Goal: Task Accomplishment & Management: Use online tool/utility

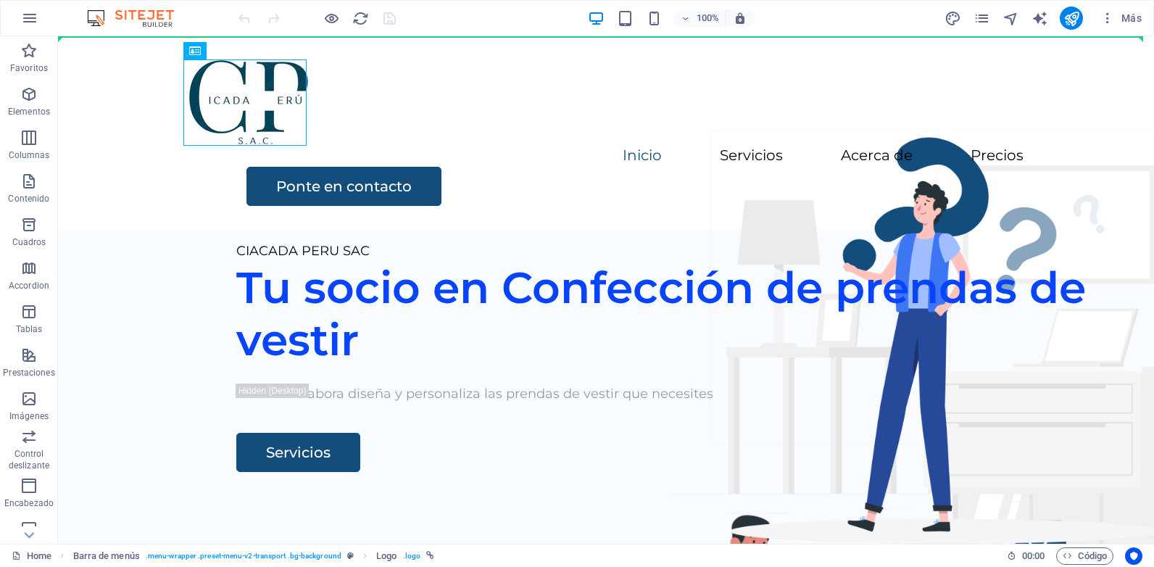
drag, startPoint x: 225, startPoint y: 78, endPoint x: 350, endPoint y: 33, distance: 132.5
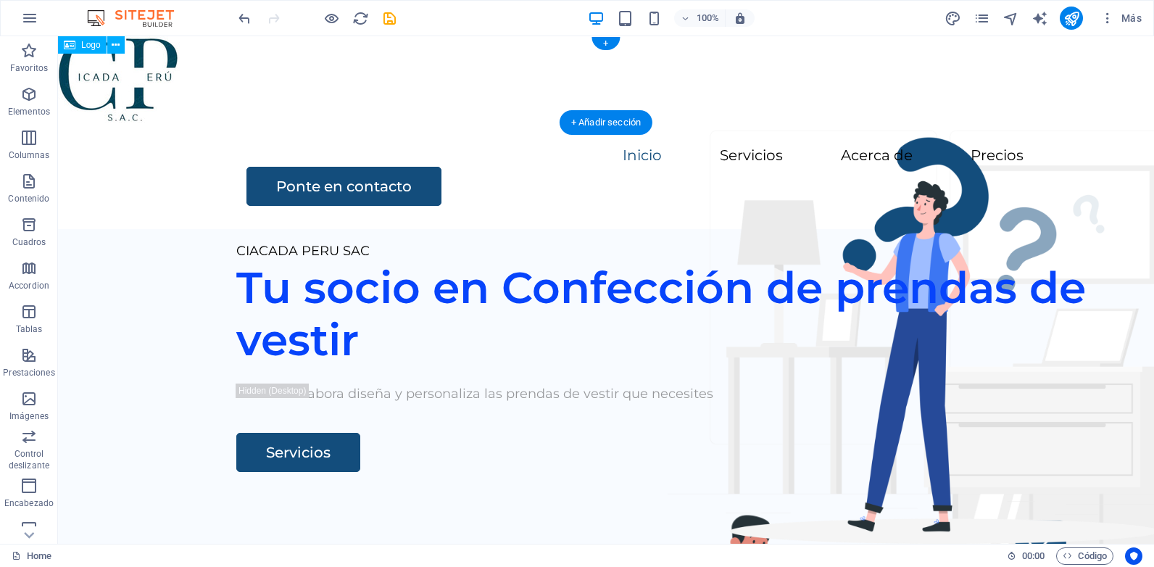
click at [146, 63] on div at bounding box center [606, 79] width 1096 height 86
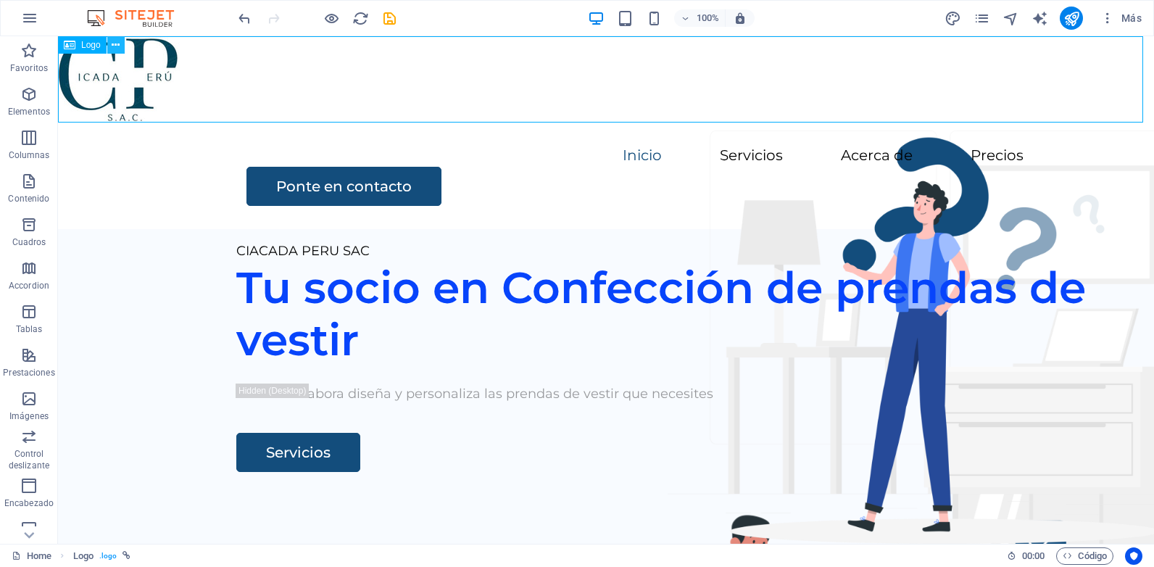
click at [121, 42] on button at bounding box center [115, 44] width 17 height 17
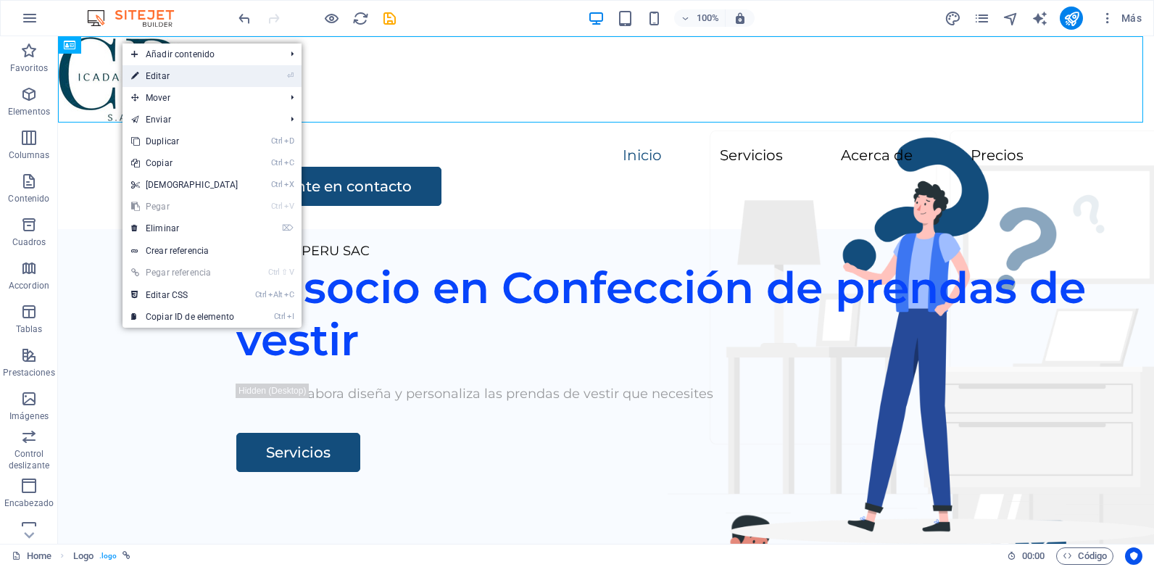
click at [158, 70] on link "⏎ Editar" at bounding box center [184, 76] width 125 height 22
select select "px"
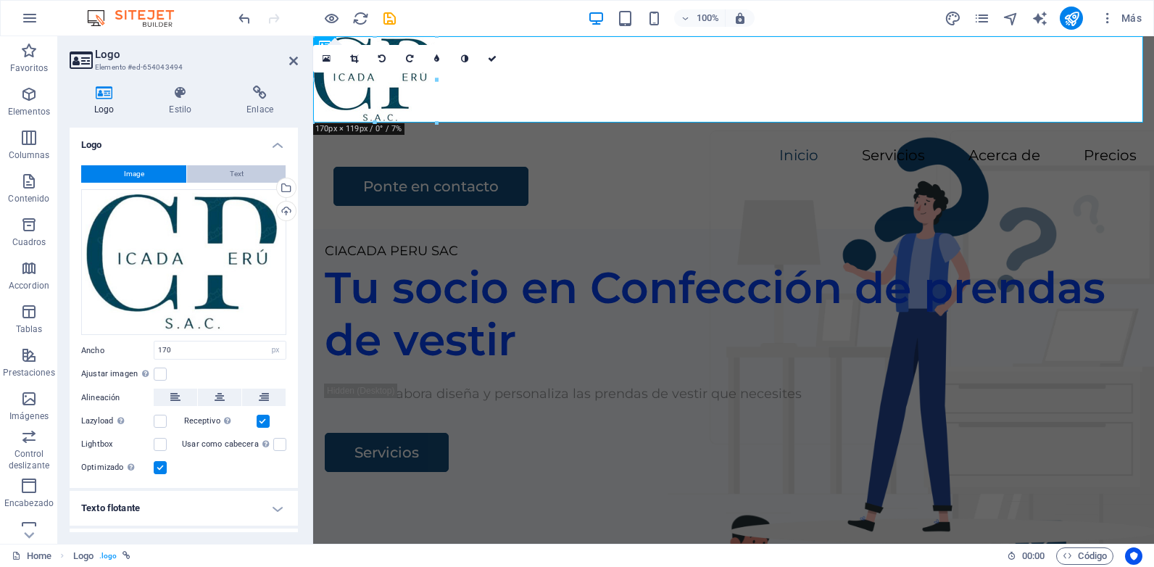
click at [250, 177] on button "Text" at bounding box center [236, 173] width 99 height 17
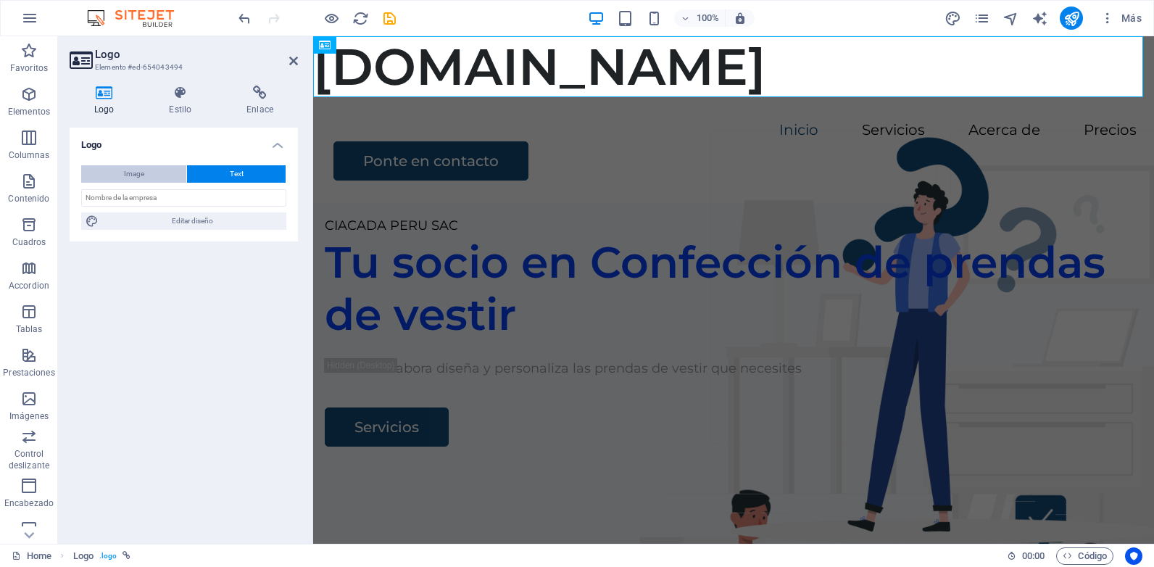
click at [154, 178] on button "Image" at bounding box center [133, 173] width 105 height 17
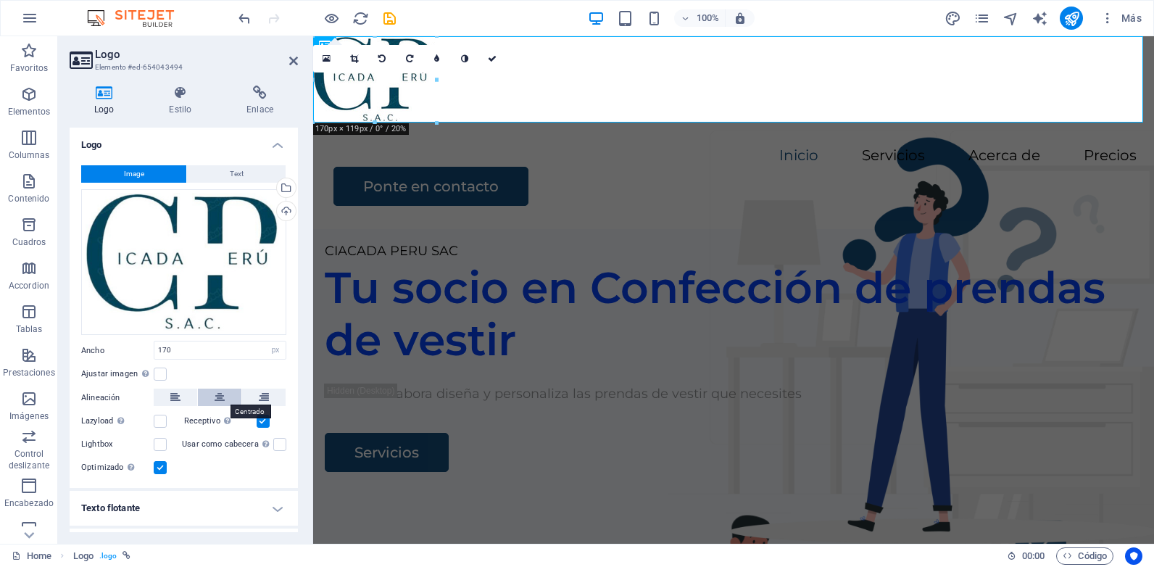
click at [216, 396] on icon at bounding box center [220, 396] width 10 height 17
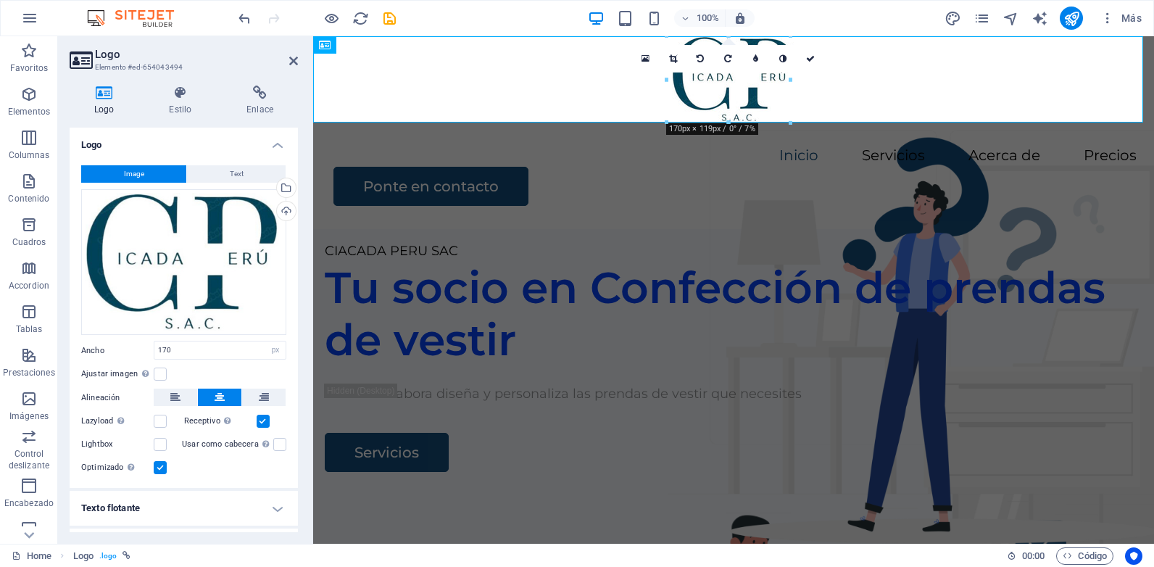
click at [106, 101] on h4 "Logo" at bounding box center [107, 101] width 75 height 30
click at [176, 98] on icon at bounding box center [180, 93] width 72 height 14
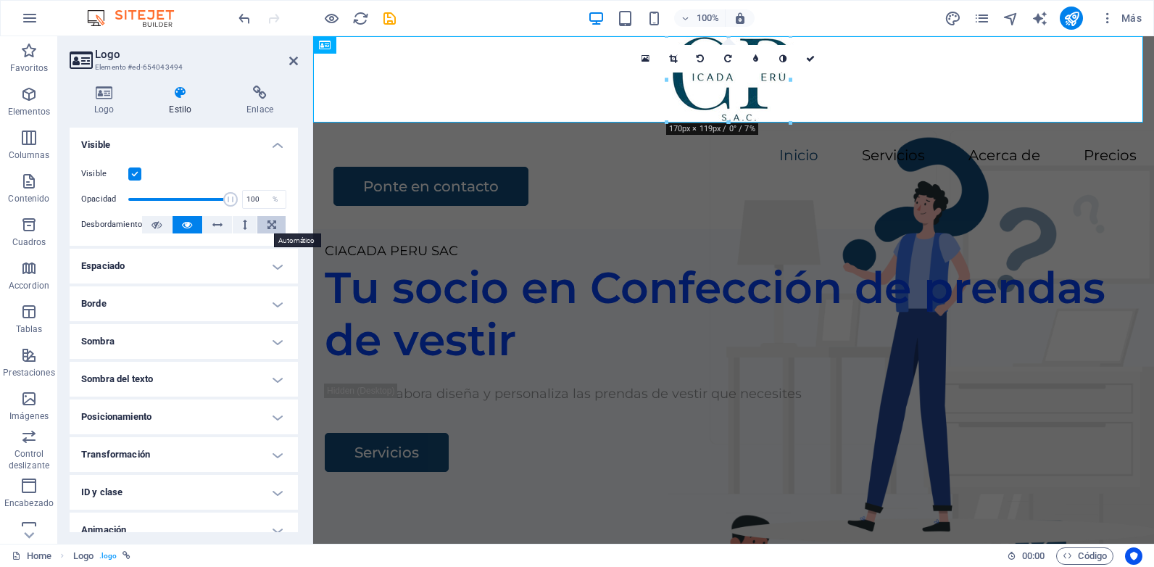
click at [267, 230] on icon at bounding box center [271, 224] width 9 height 17
click at [238, 226] on button at bounding box center [245, 224] width 24 height 17
click at [218, 225] on icon at bounding box center [217, 224] width 10 height 17
click at [244, 228] on icon at bounding box center [245, 224] width 4 height 17
click at [263, 228] on button at bounding box center [271, 224] width 28 height 17
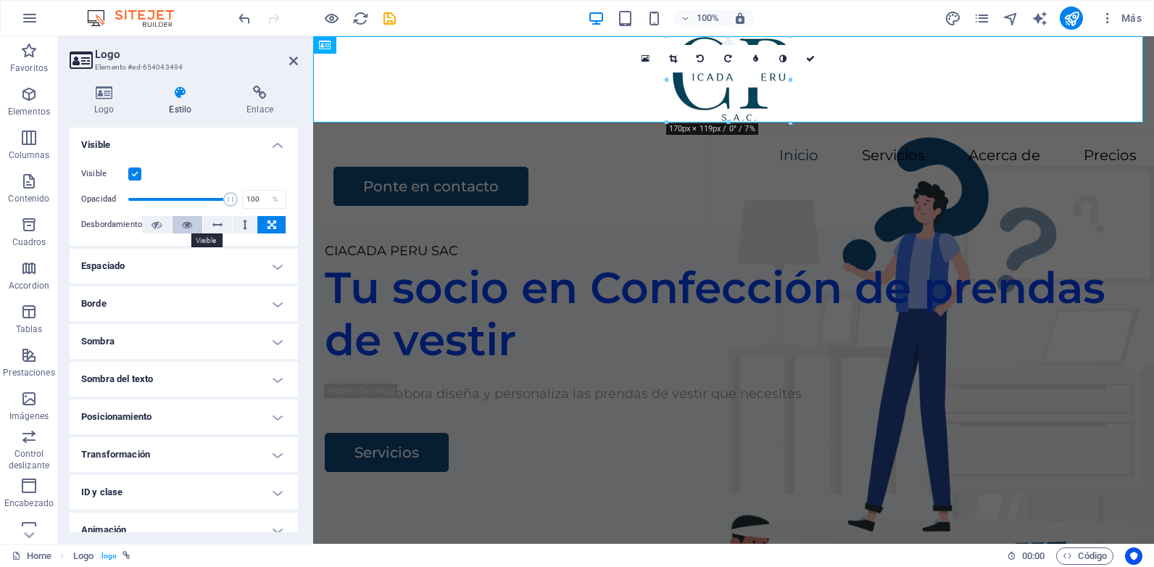
click at [183, 228] on icon at bounding box center [187, 224] width 10 height 17
click at [185, 220] on icon at bounding box center [187, 224] width 10 height 17
click at [183, 225] on icon at bounding box center [187, 224] width 10 height 17
click at [82, 94] on icon at bounding box center [104, 93] width 69 height 14
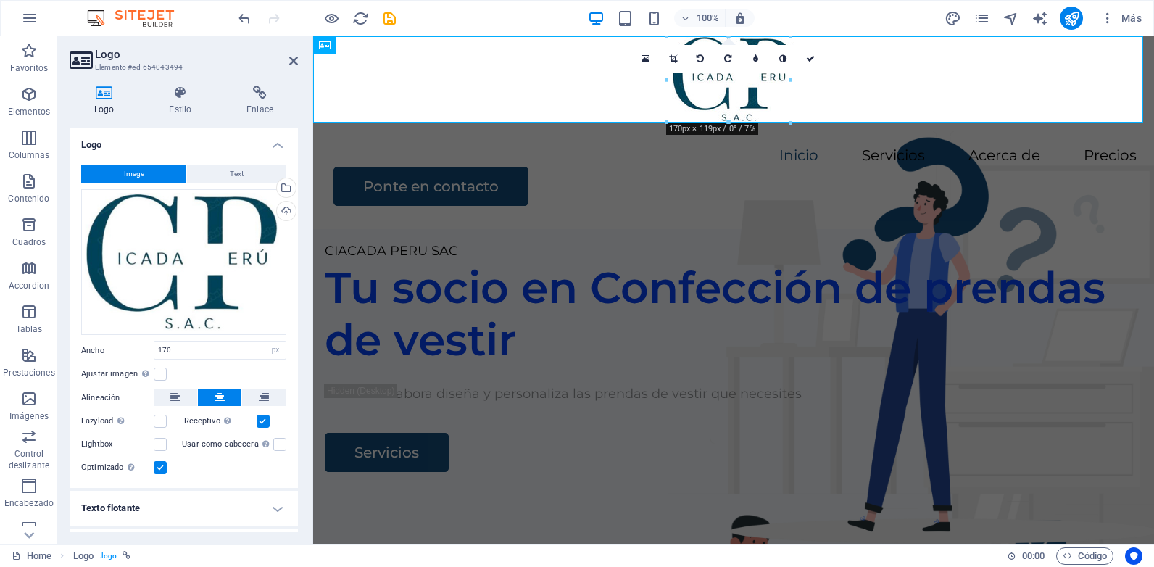
click at [93, 97] on icon at bounding box center [104, 93] width 69 height 14
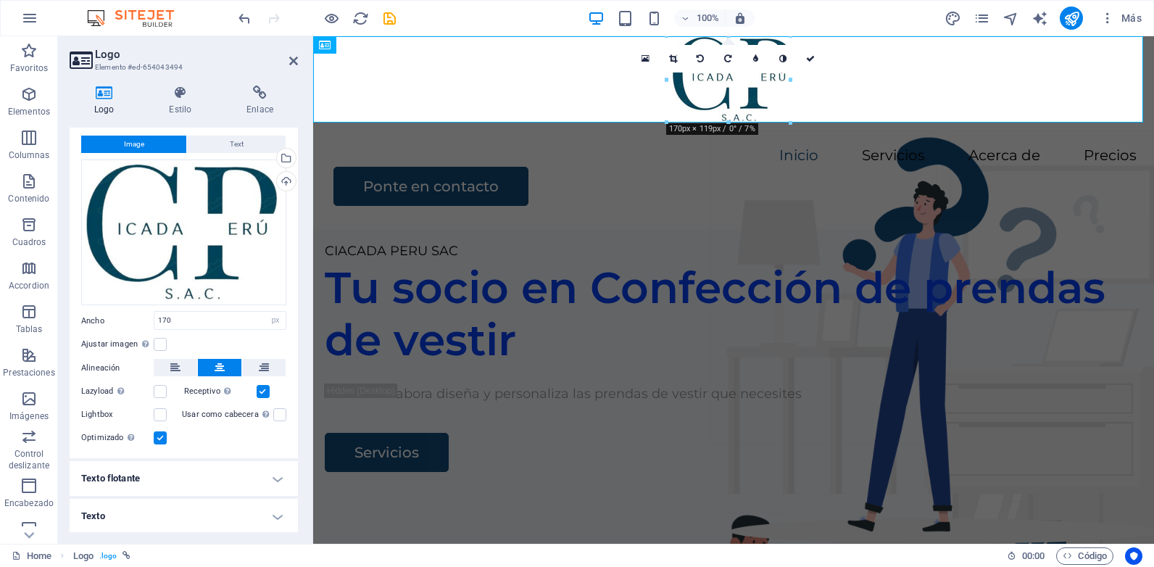
click at [271, 477] on h4 "Texto flotante" at bounding box center [184, 478] width 228 height 35
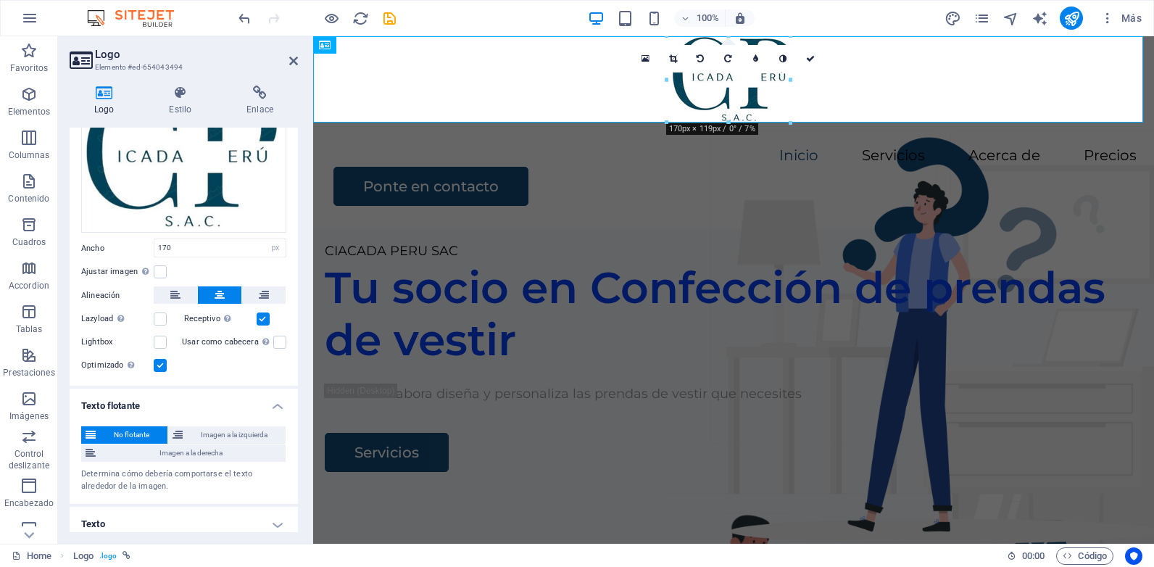
scroll to position [110, 0]
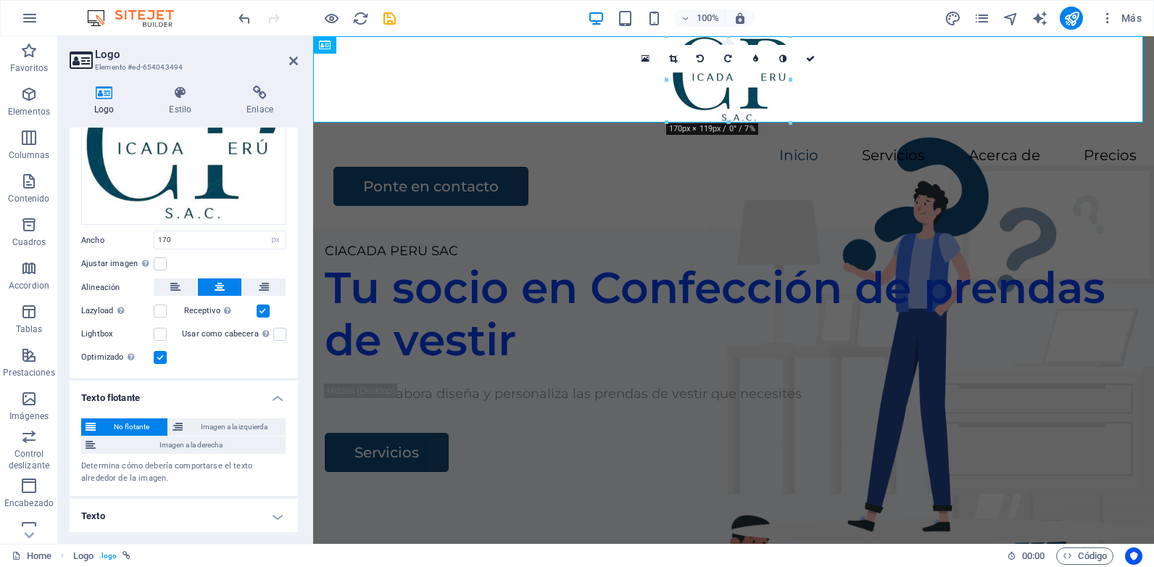
click at [133, 473] on div "Determina cómo debería comportarse el texto alrededor de la imagen." at bounding box center [183, 472] width 205 height 24
click at [267, 515] on h4 "Texto" at bounding box center [184, 516] width 228 height 35
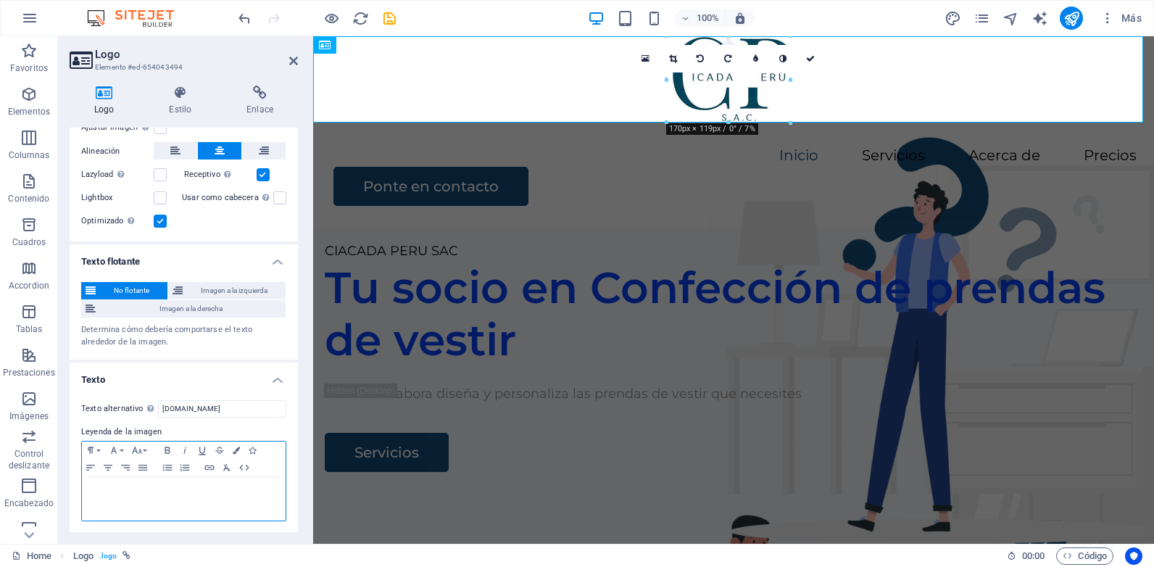
click at [151, 486] on p at bounding box center [183, 490] width 189 height 13
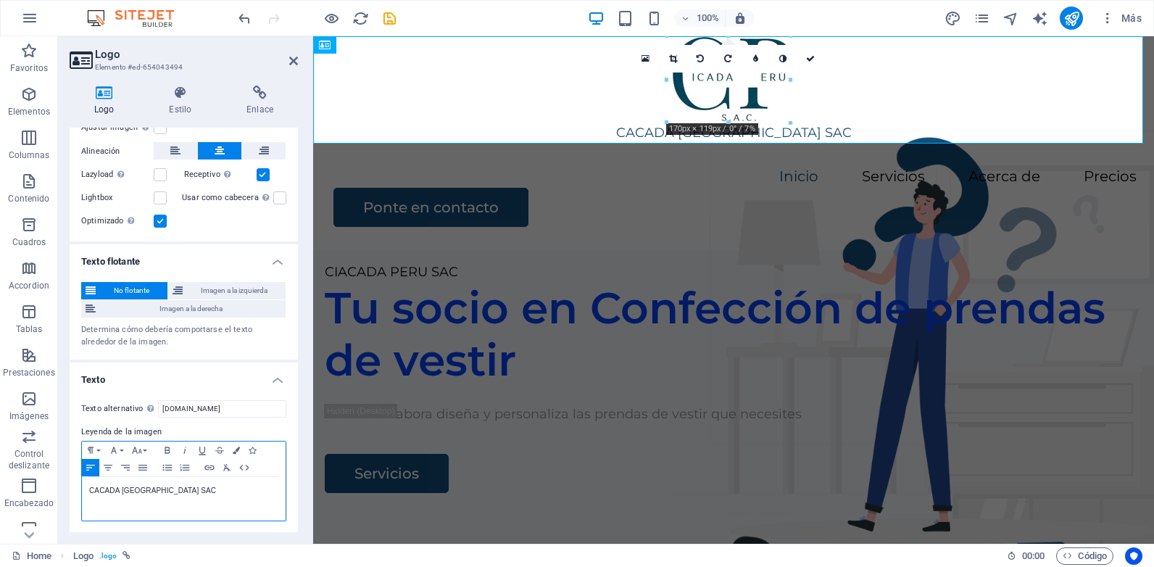
click at [93, 492] on p "CACADA PERU SAC" at bounding box center [183, 490] width 189 height 13
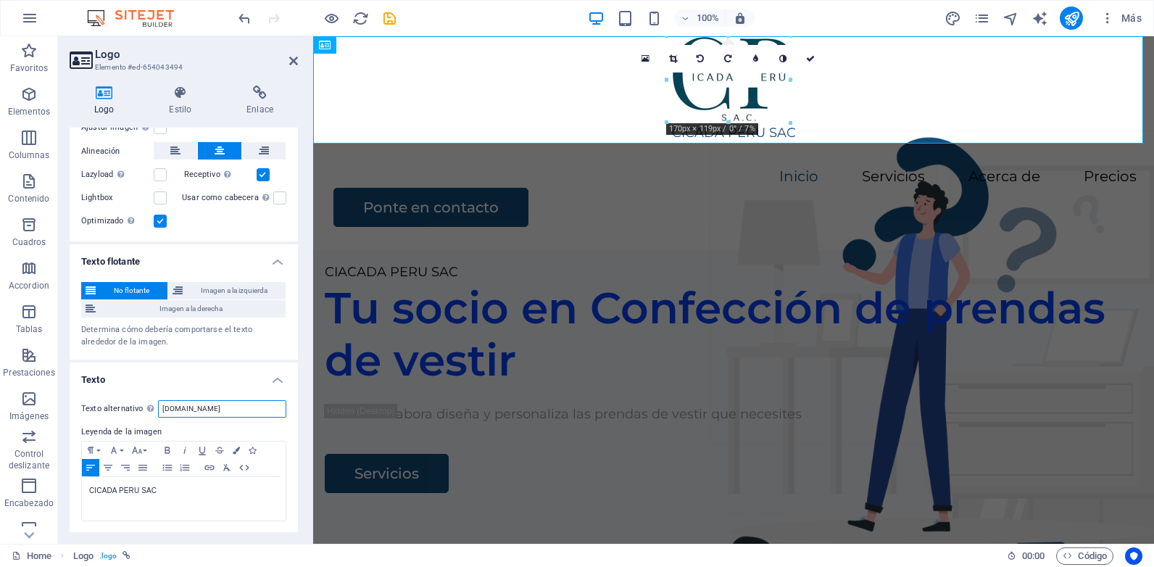
click at [257, 403] on input "[DOMAIN_NAME]" at bounding box center [222, 408] width 128 height 17
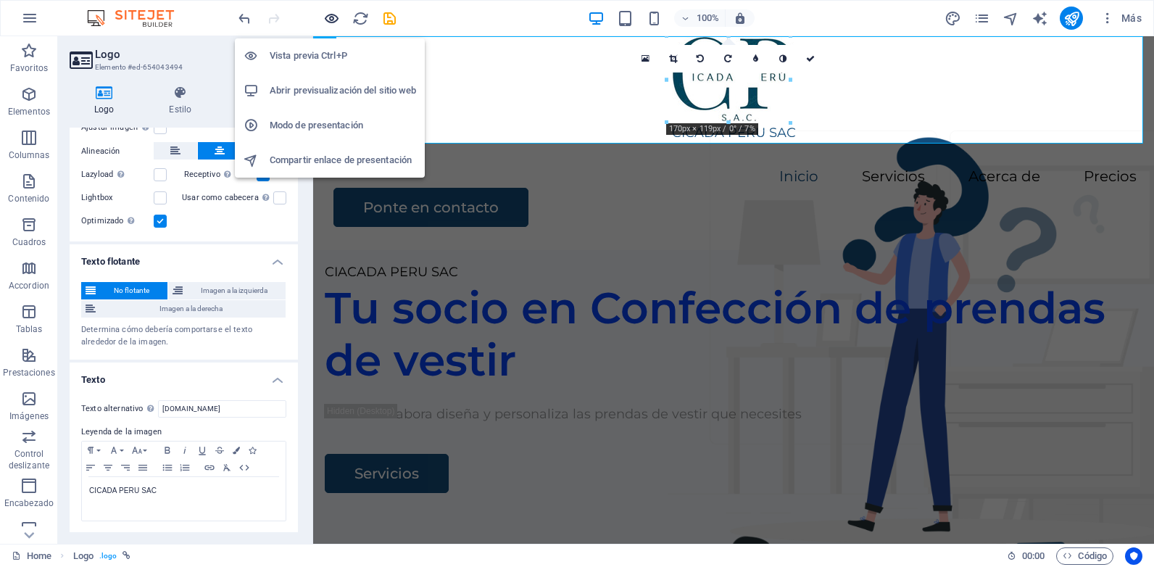
click at [332, 20] on icon "button" at bounding box center [331, 18] width 17 height 17
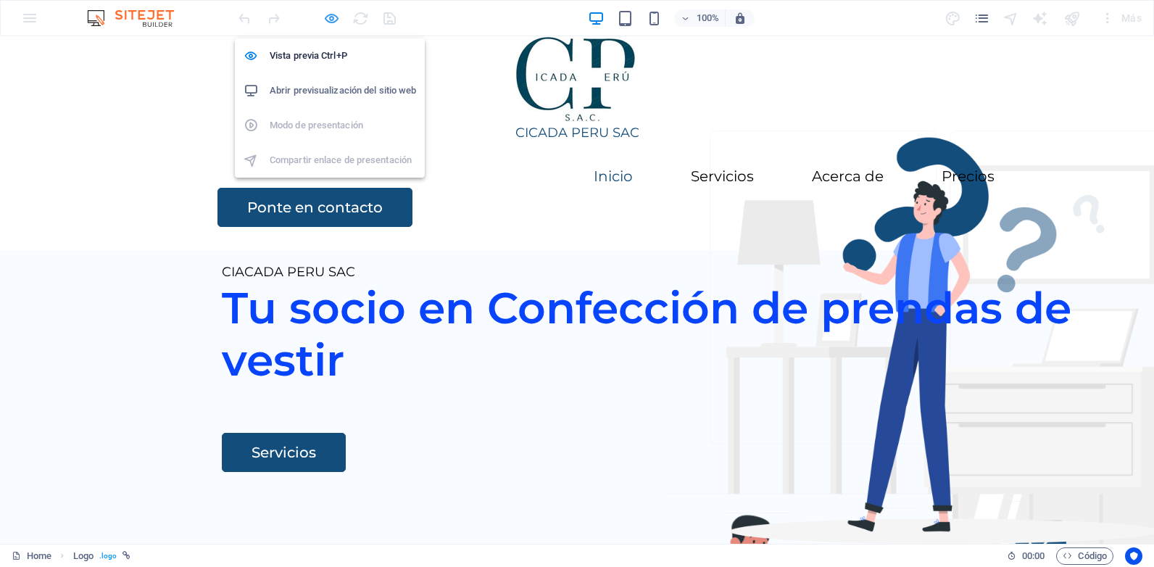
click at [325, 17] on icon "button" at bounding box center [331, 18] width 17 height 17
select select "px"
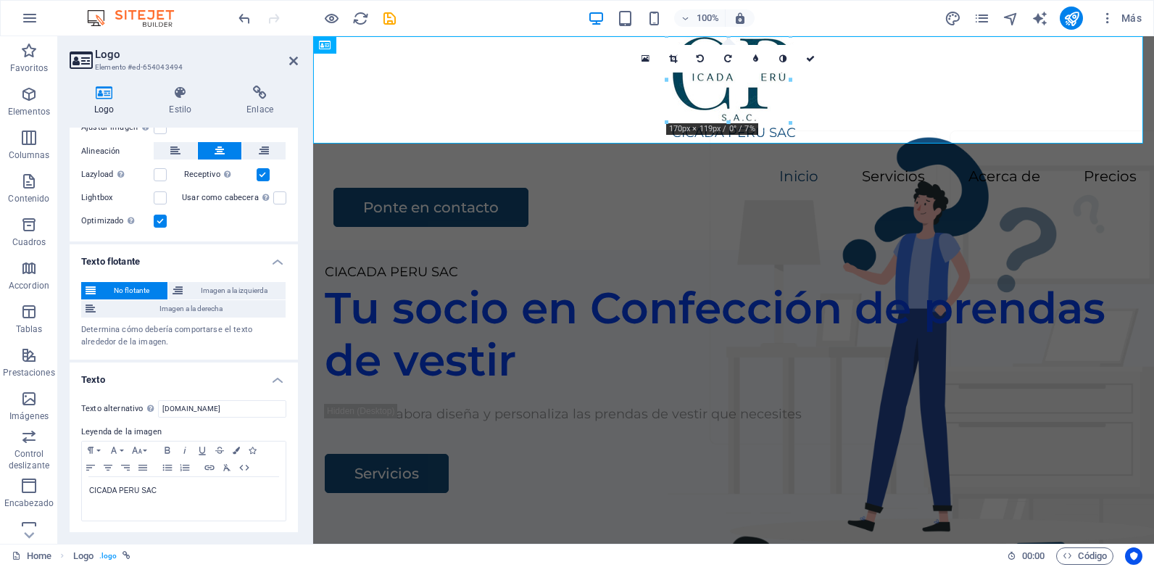
click at [124, 409] on label "Texto alternativo El texto alternativo es usado por aquellos dispositivos que n…" at bounding box center [119, 408] width 77 height 17
click at [158, 409] on input "[DOMAIN_NAME]" at bounding box center [222, 408] width 128 height 17
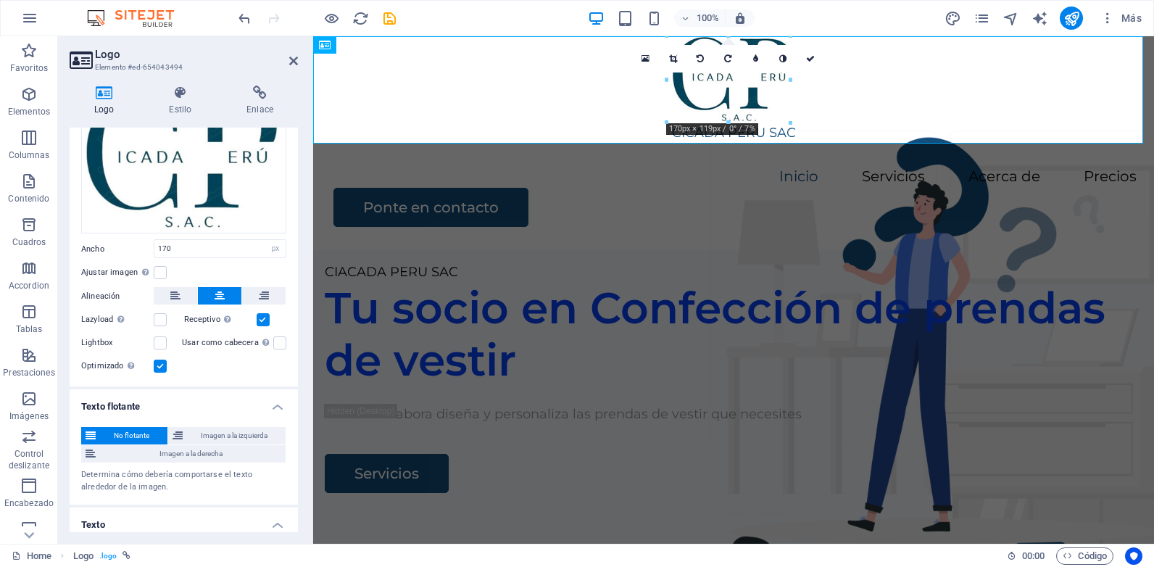
scroll to position [174, 0]
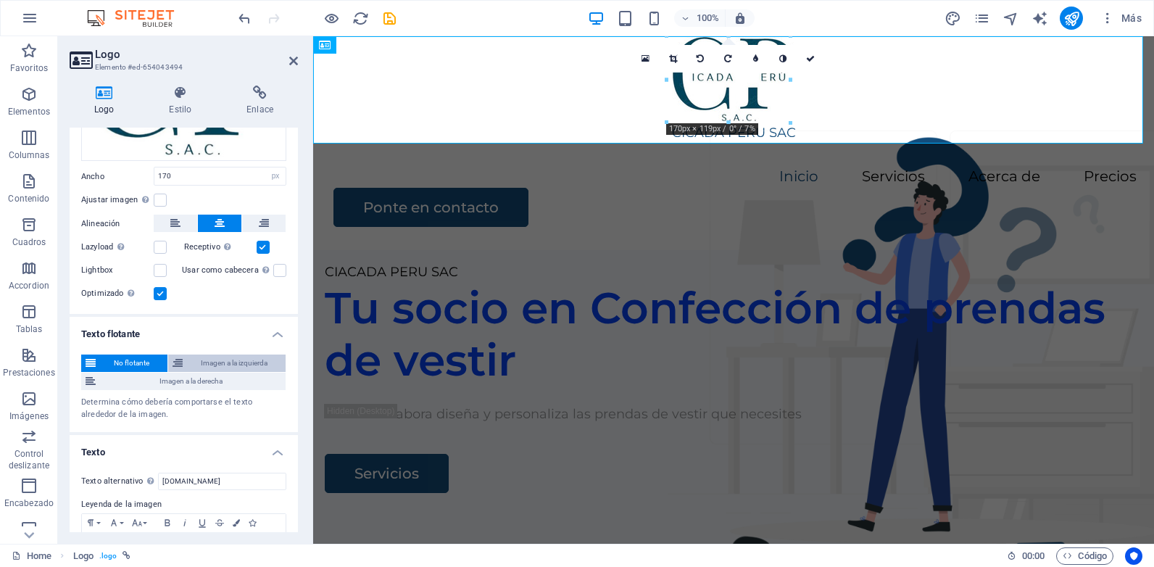
click at [200, 363] on span "Imagen a la izquierda" at bounding box center [234, 362] width 94 height 17
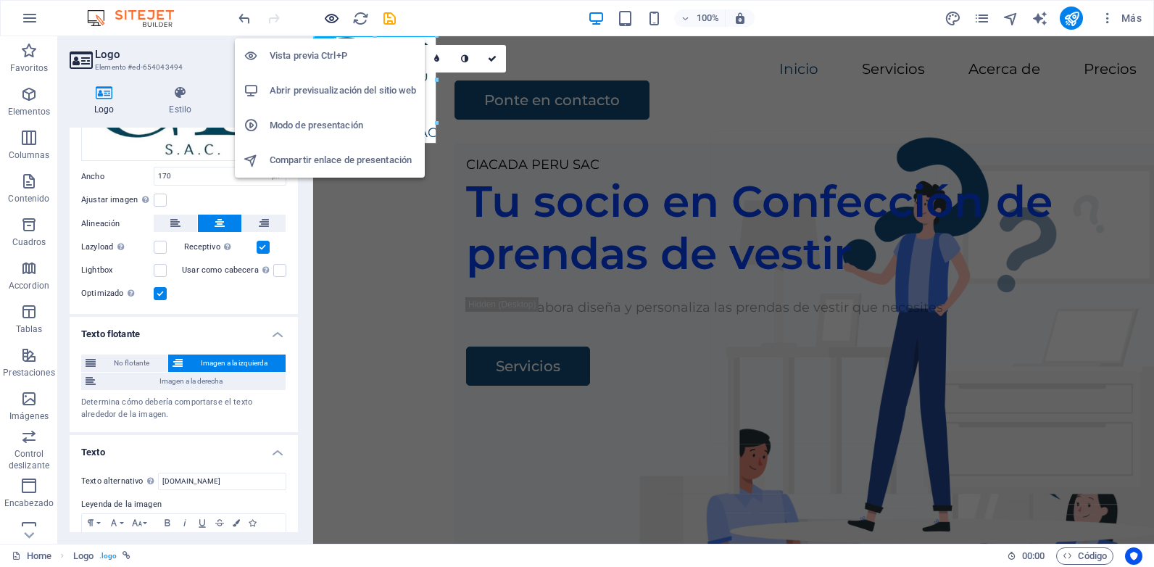
click at [335, 22] on icon "button" at bounding box center [331, 18] width 17 height 17
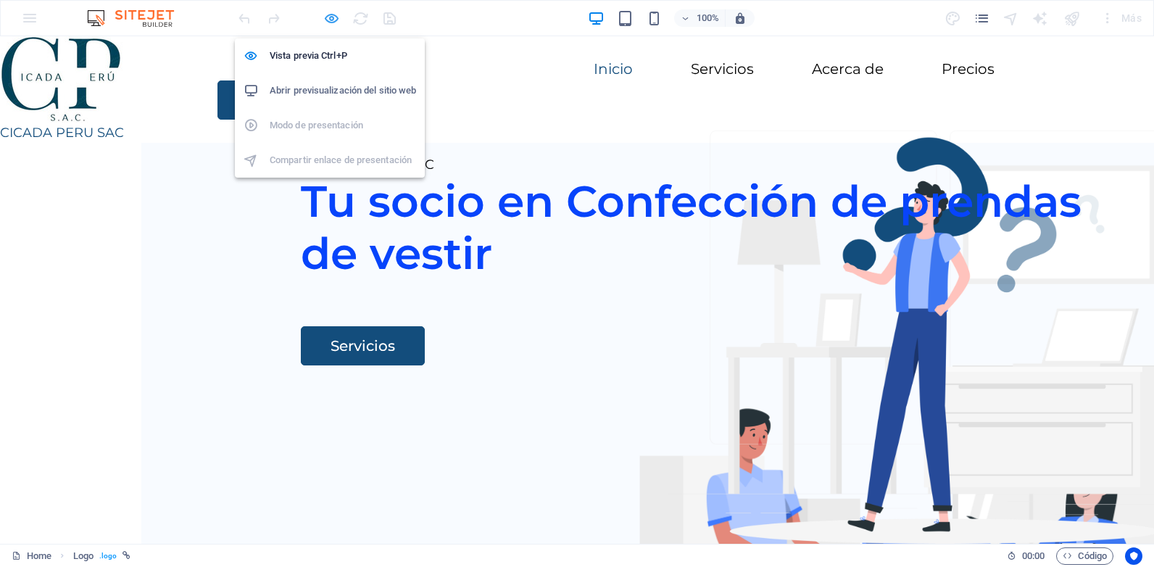
click at [330, 20] on icon "button" at bounding box center [331, 18] width 17 height 17
select select "px"
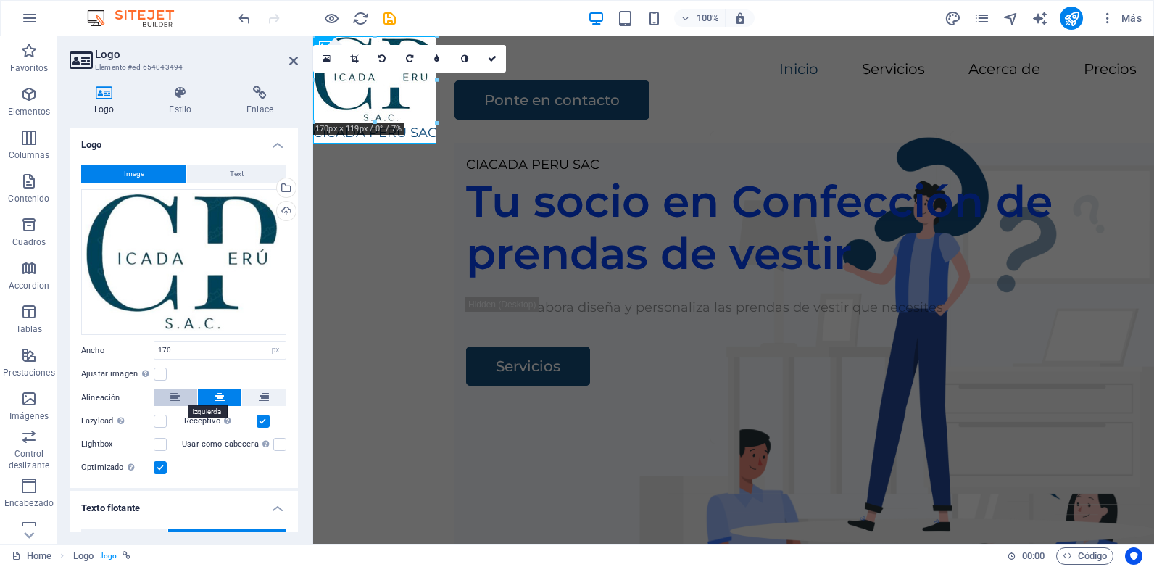
click at [169, 401] on button at bounding box center [175, 396] width 43 height 17
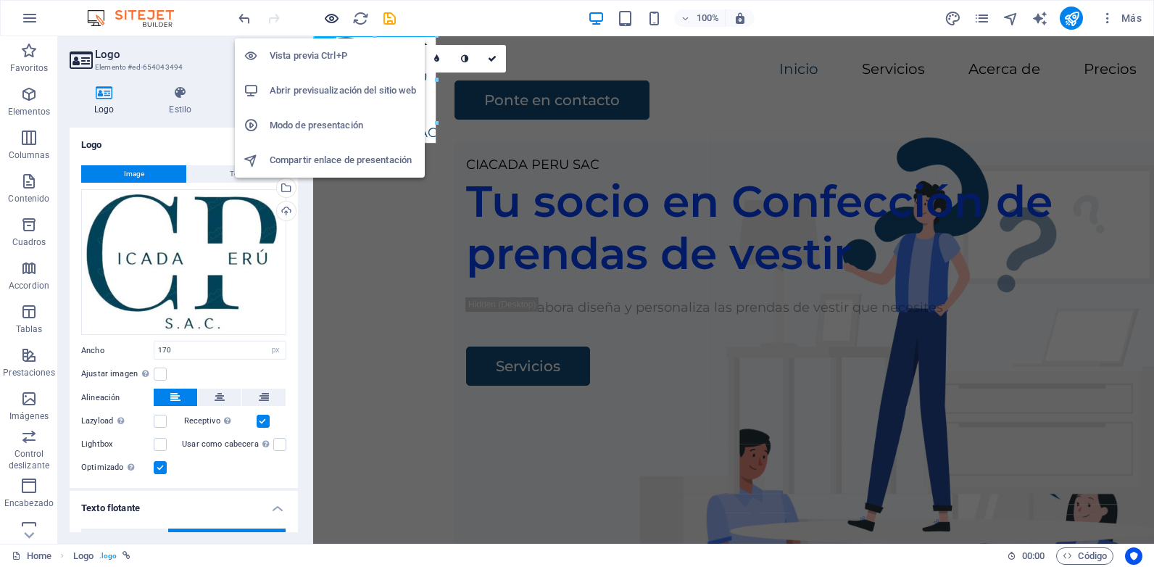
click at [323, 12] on icon "button" at bounding box center [331, 18] width 17 height 17
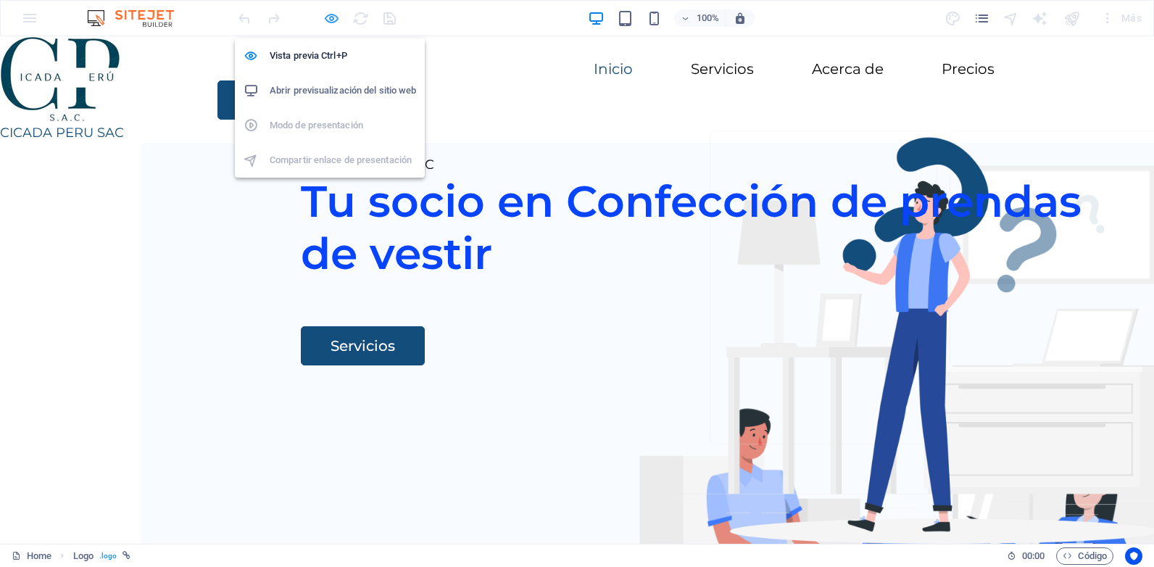
click at [326, 20] on icon "button" at bounding box center [331, 18] width 17 height 17
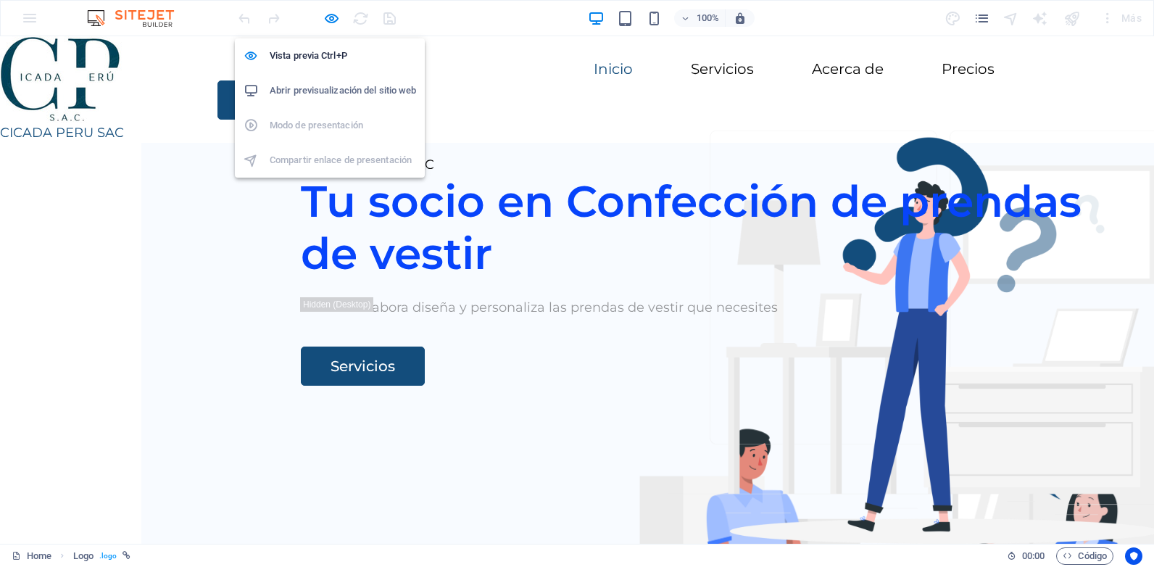
select select "px"
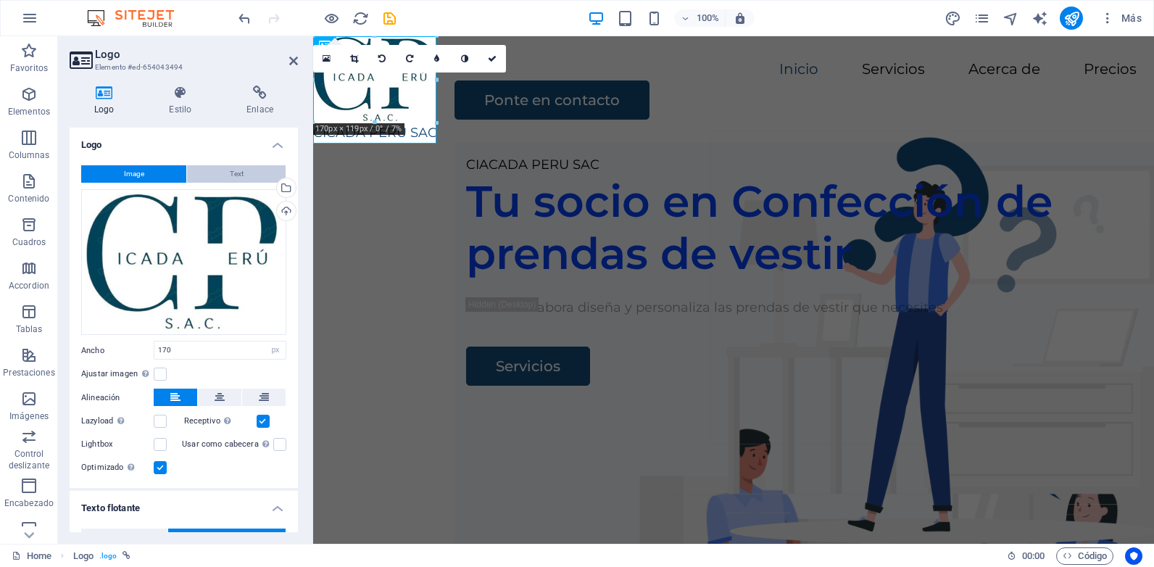
click at [249, 177] on button "Text" at bounding box center [236, 173] width 99 height 17
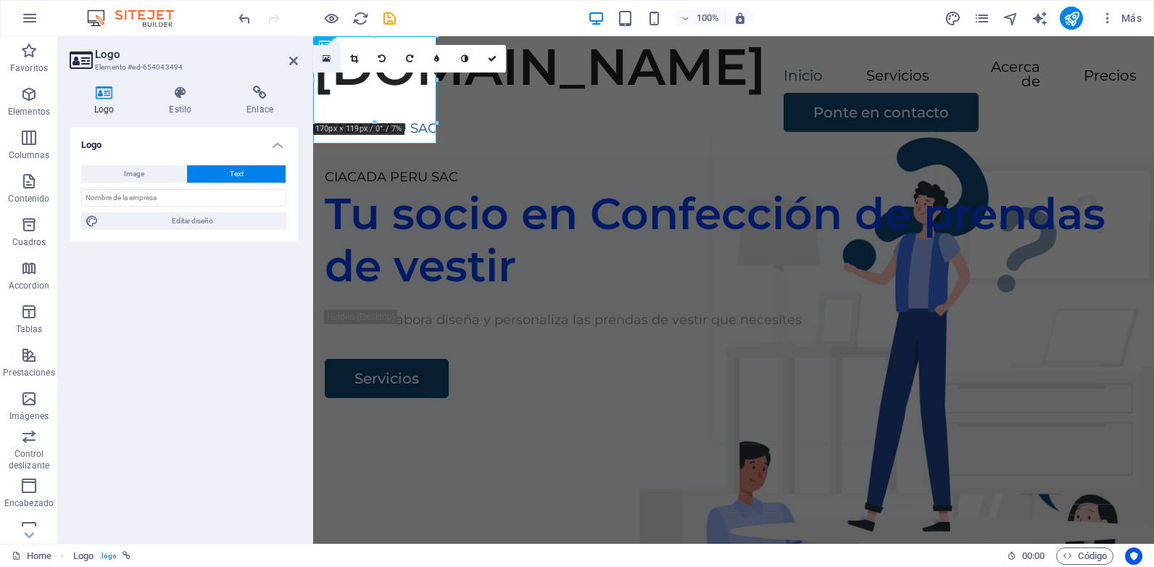
click at [329, 62] on icon at bounding box center [326, 59] width 8 height 10
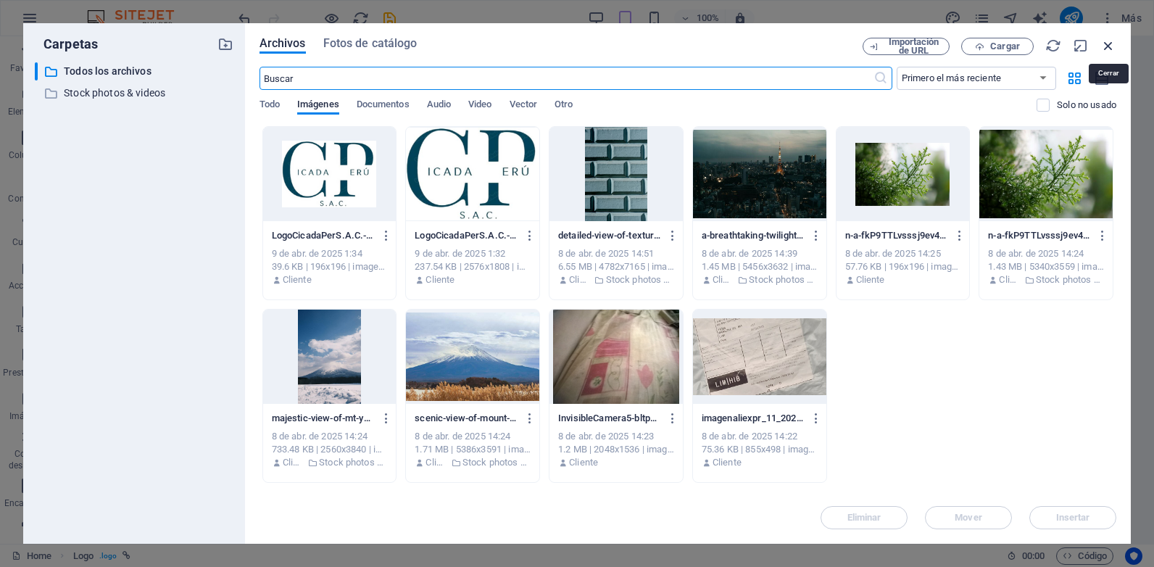
click at [1110, 48] on icon "button" at bounding box center [1108, 46] width 16 height 16
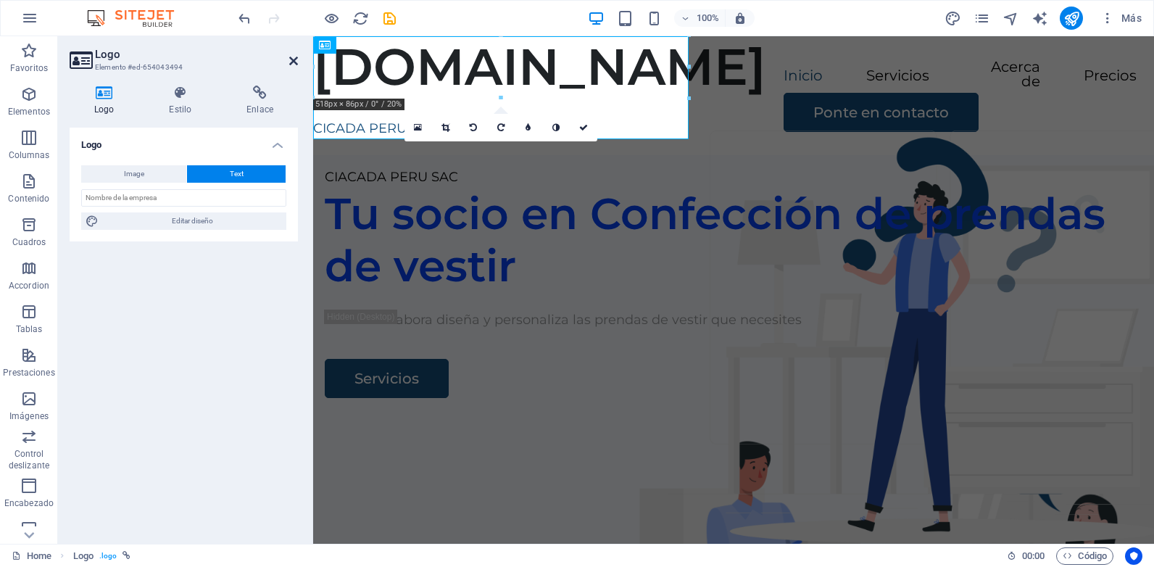
click at [289, 58] on icon at bounding box center [293, 61] width 9 height 12
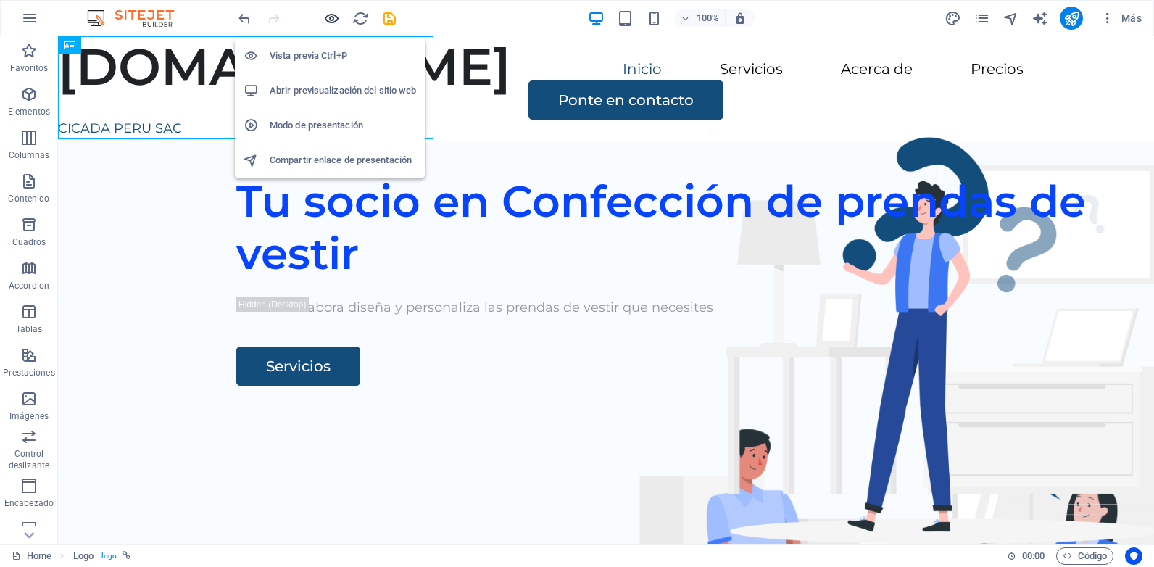
click at [333, 18] on icon "button" at bounding box center [331, 18] width 17 height 17
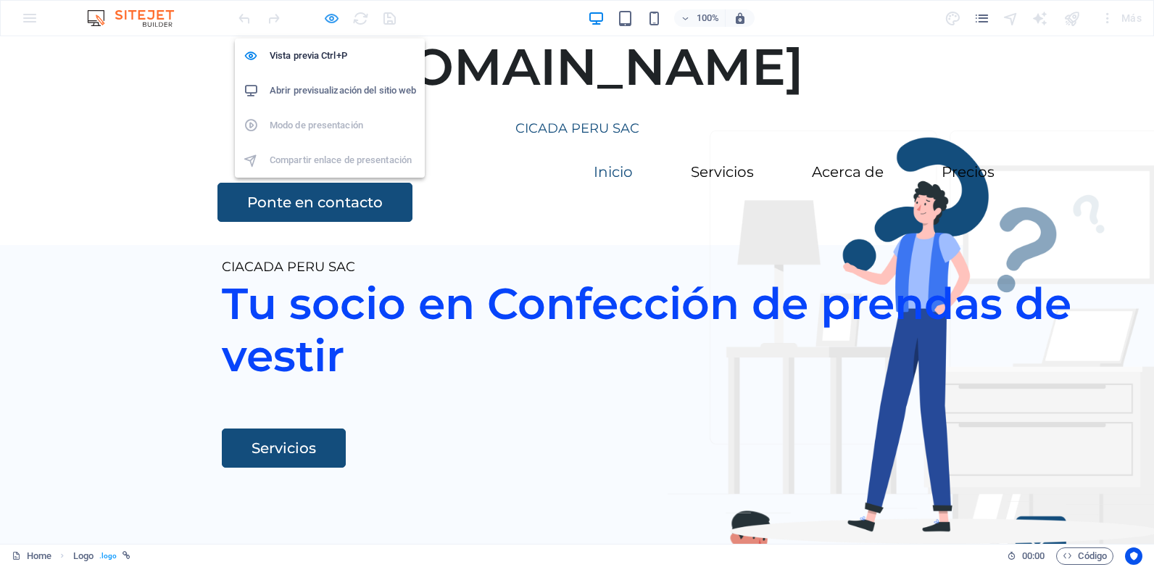
click at [334, 18] on icon "button" at bounding box center [331, 18] width 17 height 17
click at [333, 13] on icon "button" at bounding box center [331, 18] width 17 height 17
click at [332, 21] on icon "button" at bounding box center [331, 18] width 17 height 17
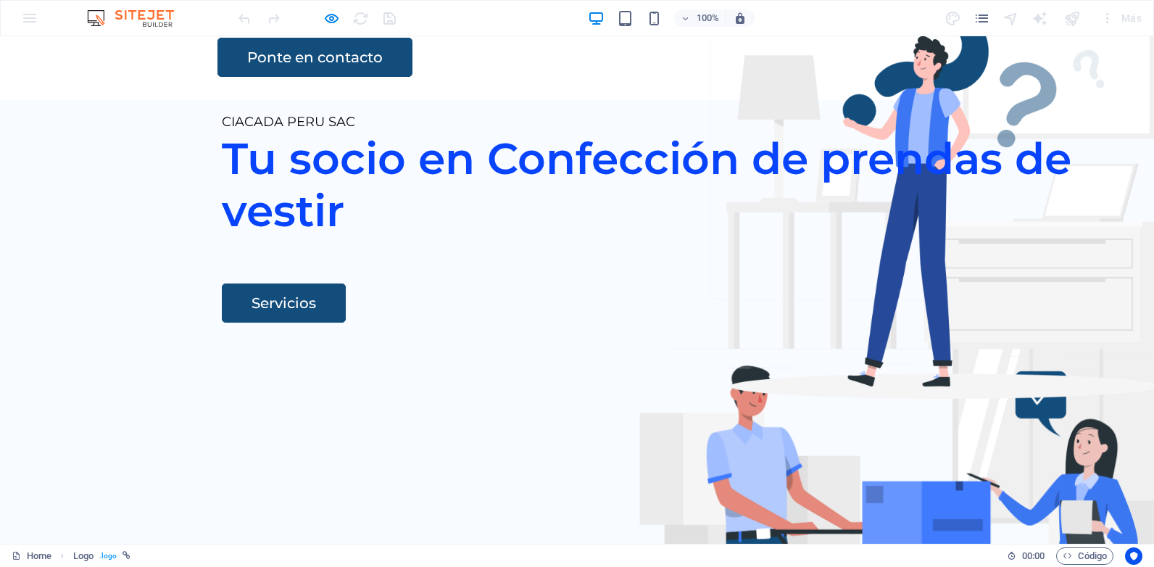
scroll to position [0, 0]
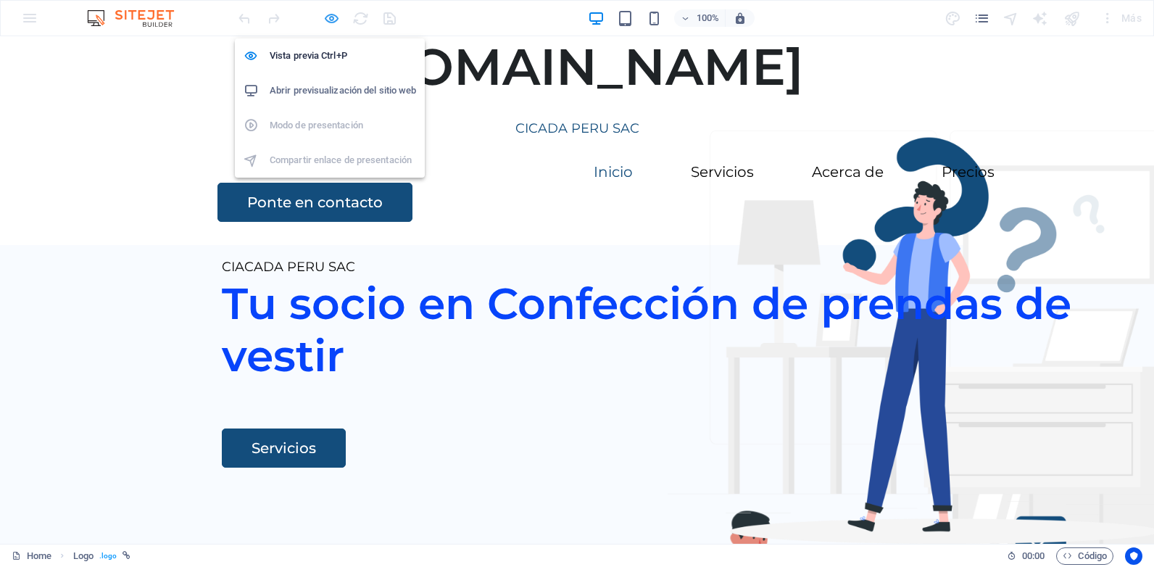
click at [328, 21] on icon "button" at bounding box center [331, 18] width 17 height 17
click at [325, 53] on h6 "Vista previa Ctrl+P" at bounding box center [343, 55] width 146 height 17
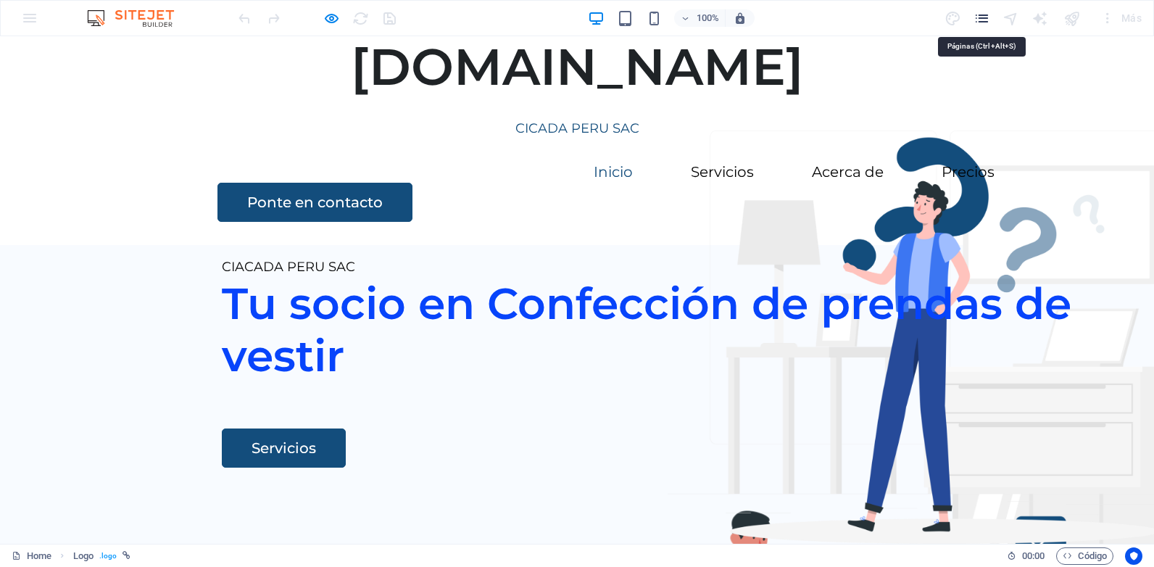
click at [978, 24] on icon "pages" at bounding box center [981, 18] width 17 height 17
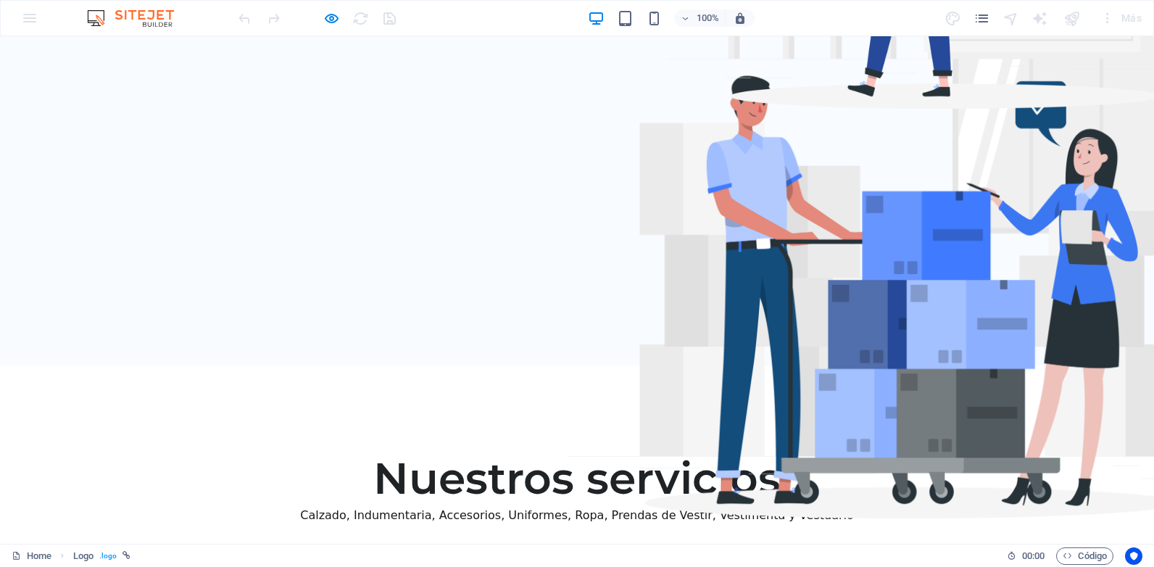
scroll to position [72, 0]
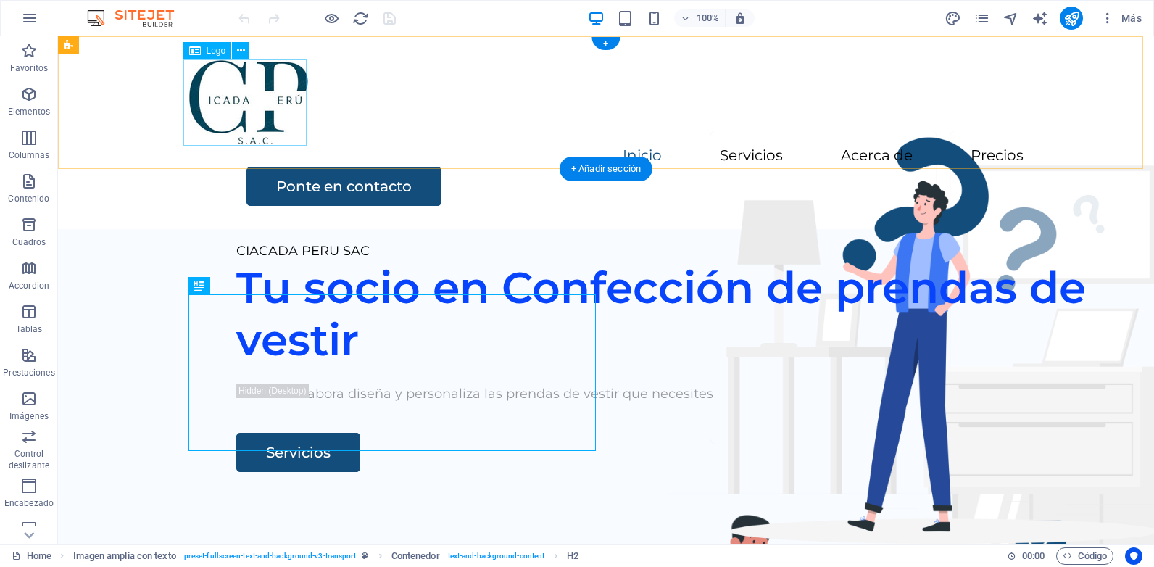
click at [246, 79] on div at bounding box center [605, 102] width 835 height 86
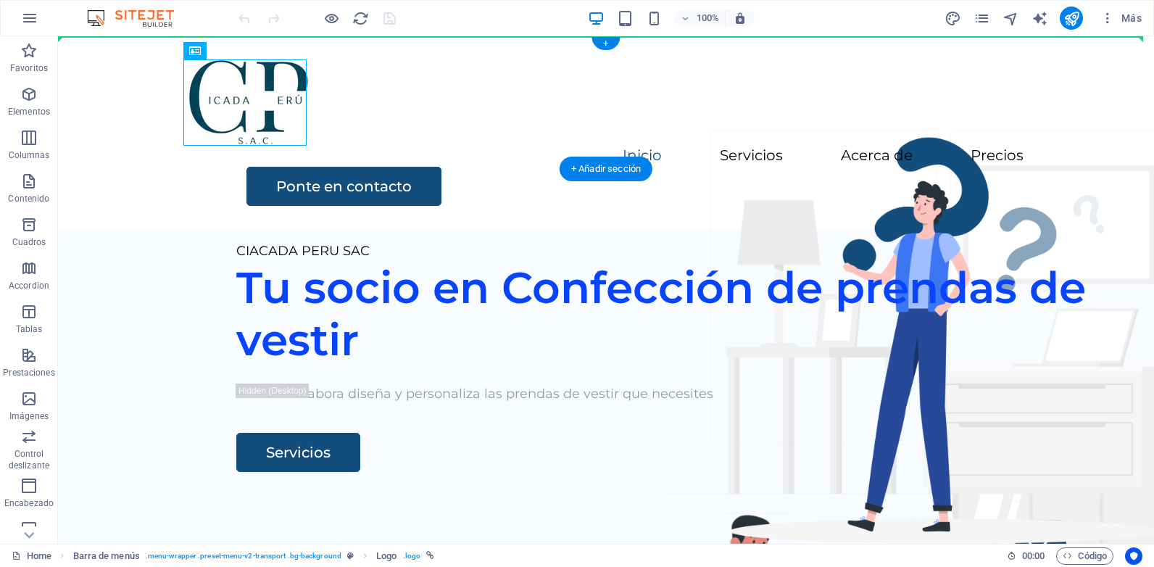
drag, startPoint x: 283, startPoint y: 67, endPoint x: 303, endPoint y: 39, distance: 34.8
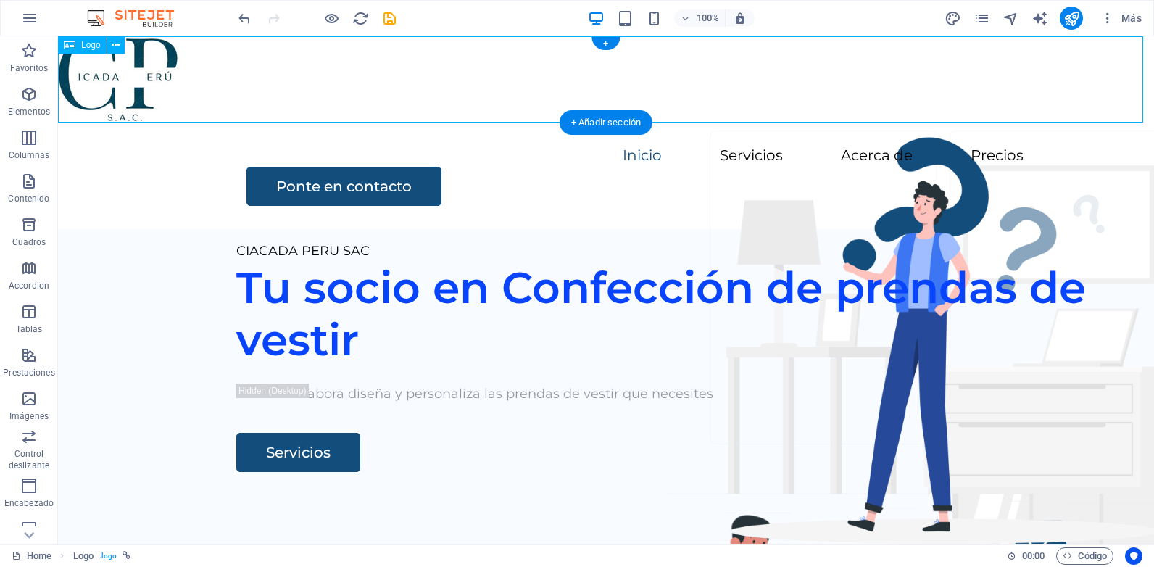
click at [125, 99] on div at bounding box center [606, 79] width 1096 height 86
drag, startPoint x: 151, startPoint y: 85, endPoint x: 92, endPoint y: 61, distance: 64.1
drag, startPoint x: 146, startPoint y: 83, endPoint x: 93, endPoint y: 86, distance: 53.0
click at [612, 43] on div "+" at bounding box center [605, 43] width 28 height 13
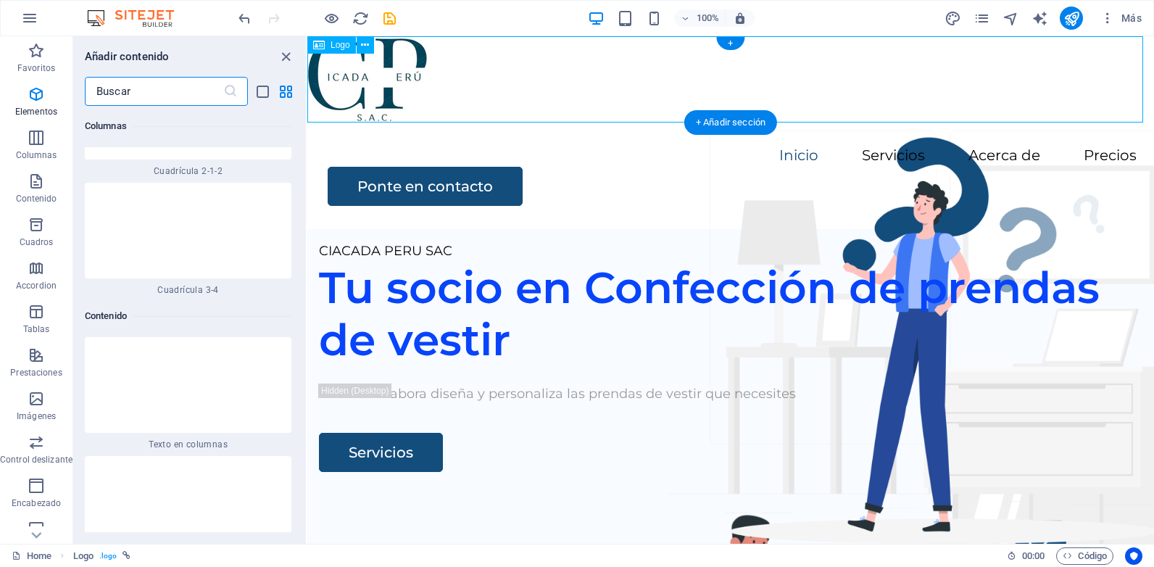
scroll to position [4711, 0]
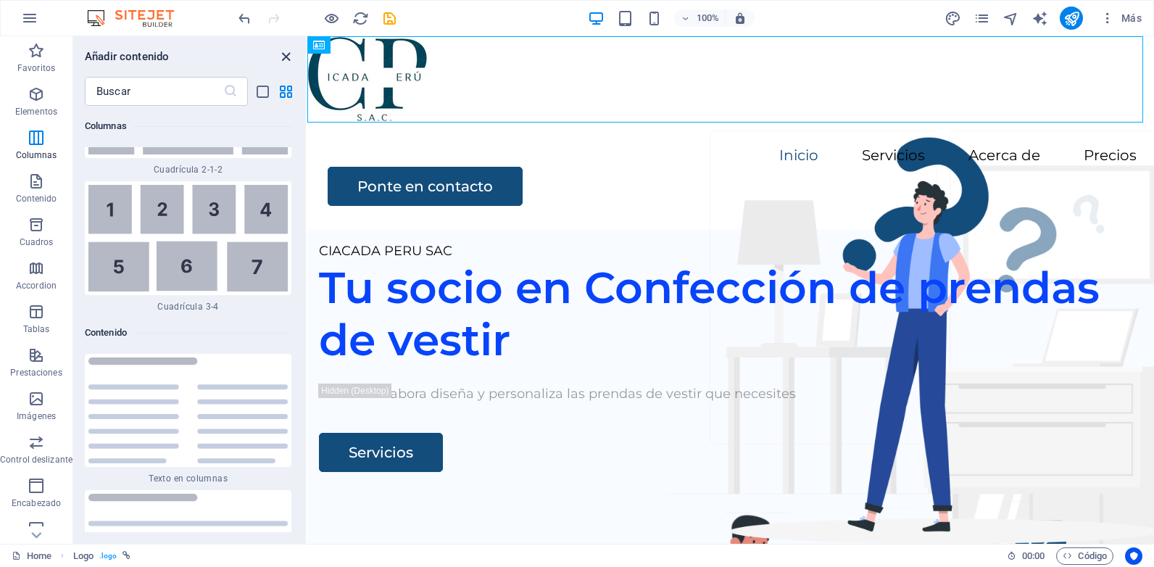
click at [283, 56] on icon "close panel" at bounding box center [286, 57] width 17 height 17
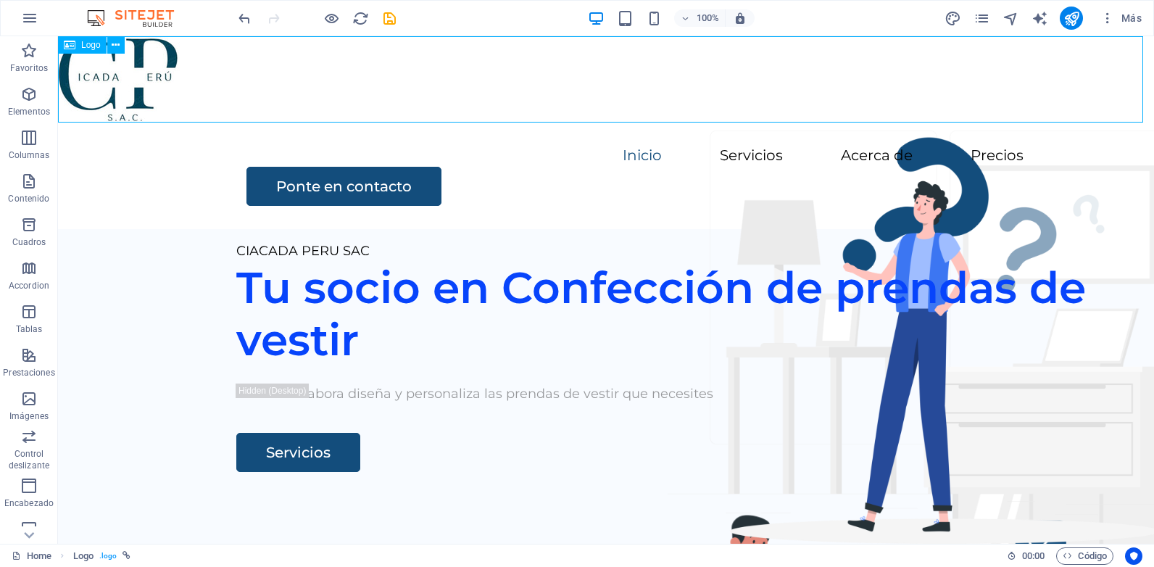
click at [68, 44] on icon at bounding box center [70, 44] width 12 height 17
click at [120, 44] on button at bounding box center [115, 44] width 17 height 17
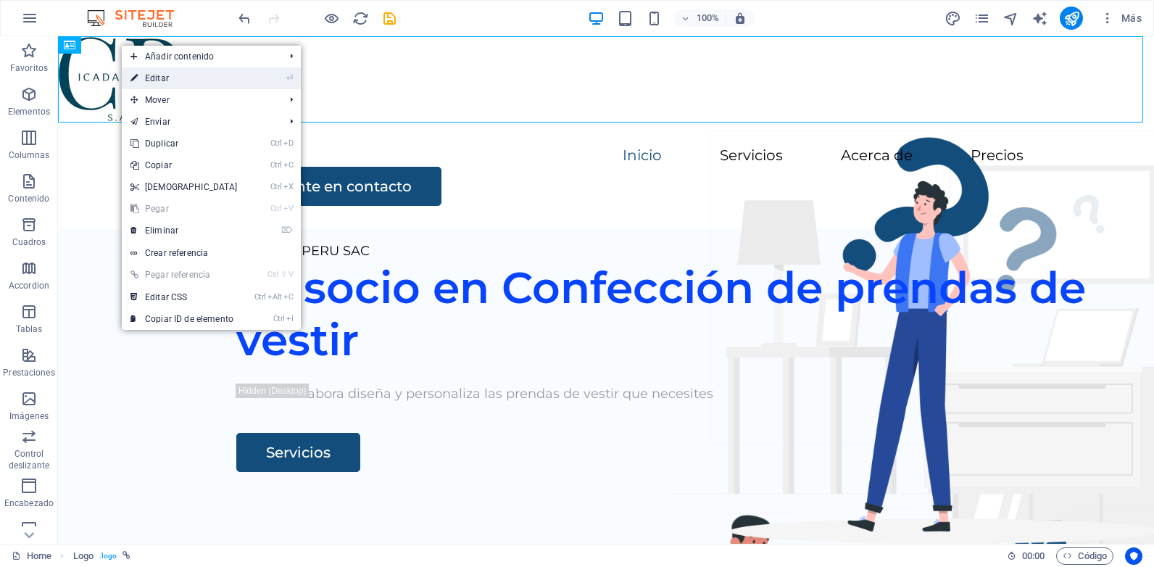
click at [202, 81] on link "⏎ Editar" at bounding box center [184, 78] width 125 height 22
select select "px"
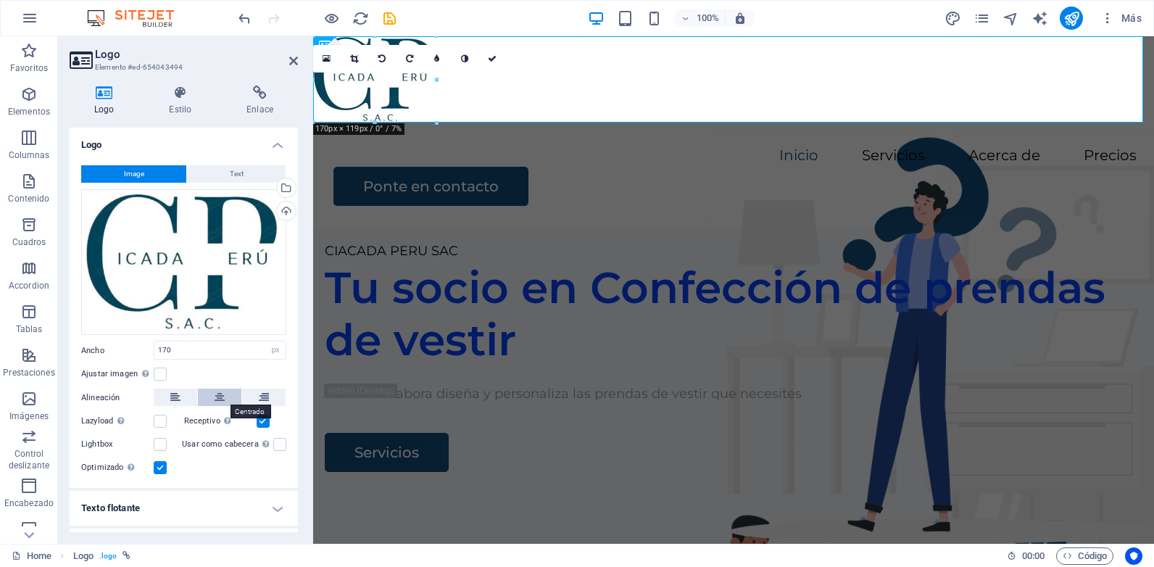
click at [215, 398] on icon at bounding box center [220, 396] width 10 height 17
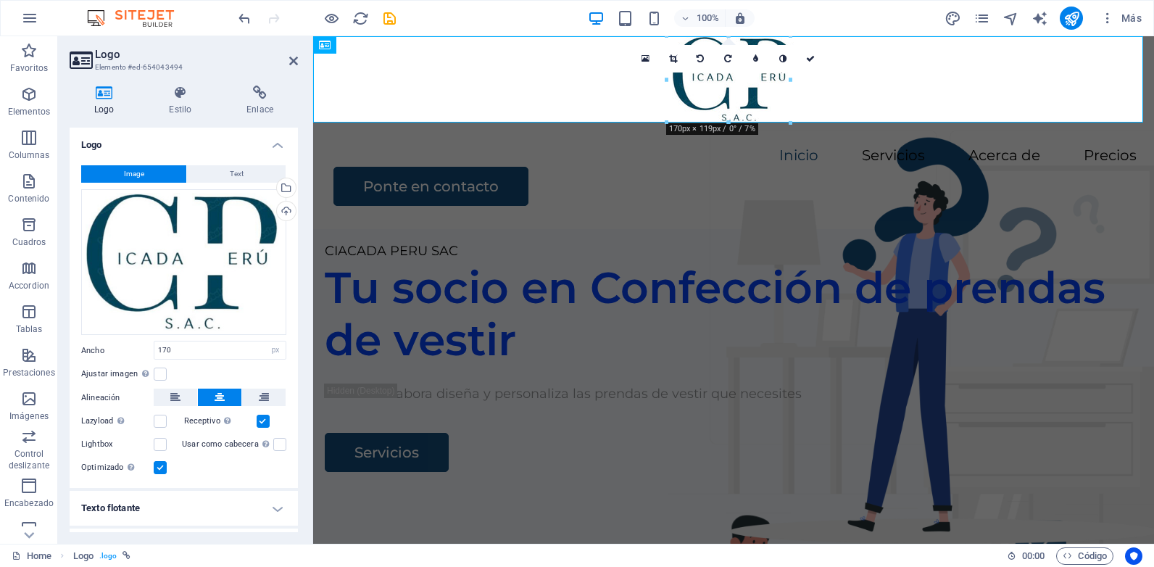
scroll to position [30, 0]
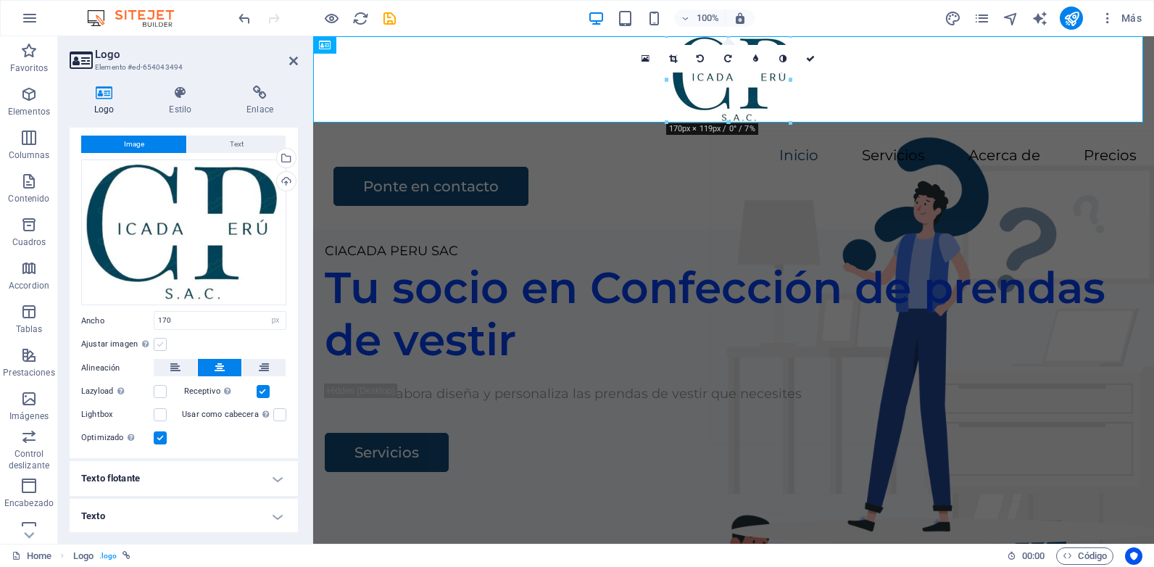
click at [162, 345] on label at bounding box center [160, 344] width 13 height 13
click at [0, 0] on input "Ajustar imagen Ajustar imagen automáticamente a un ancho y alto fijo" at bounding box center [0, 0] width 0 height 0
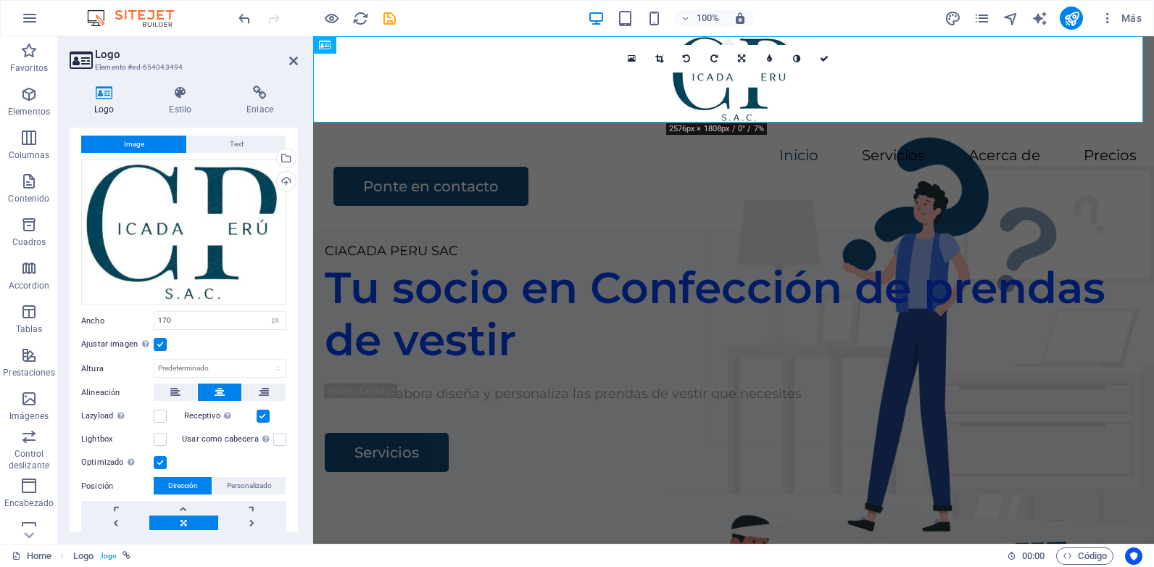
click at [162, 345] on label at bounding box center [160, 344] width 13 height 13
click at [0, 0] on input "Ajustar imagen Ajustar imagen automáticamente a un ancho y alto fijo" at bounding box center [0, 0] width 0 height 0
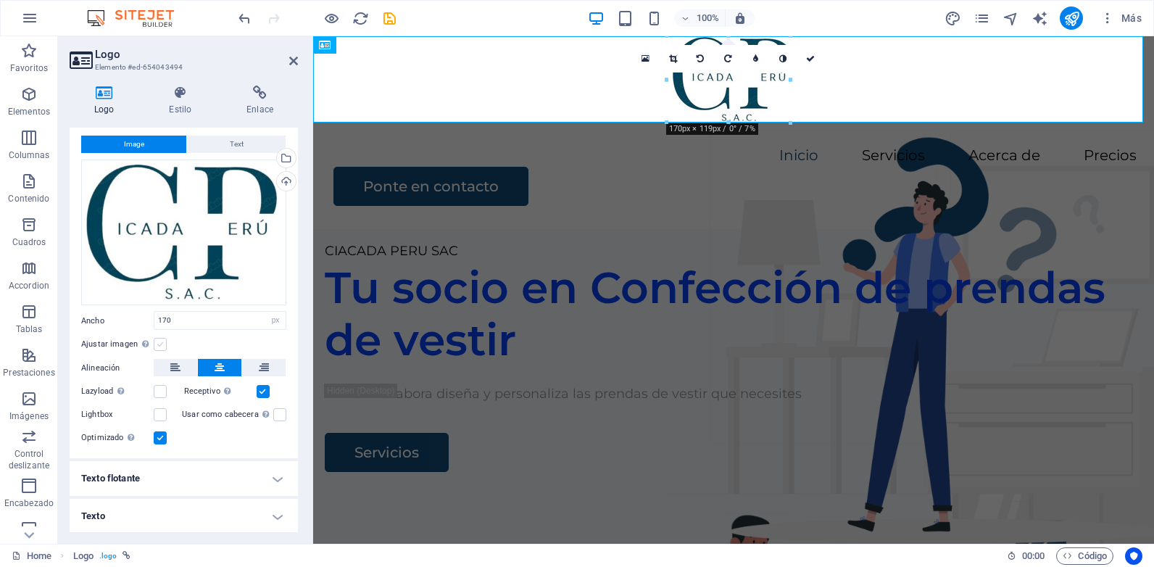
click at [162, 345] on label at bounding box center [160, 344] width 13 height 13
click at [0, 0] on input "Ajustar imagen Ajustar imagen automáticamente a un ancho y alto fijo" at bounding box center [0, 0] width 0 height 0
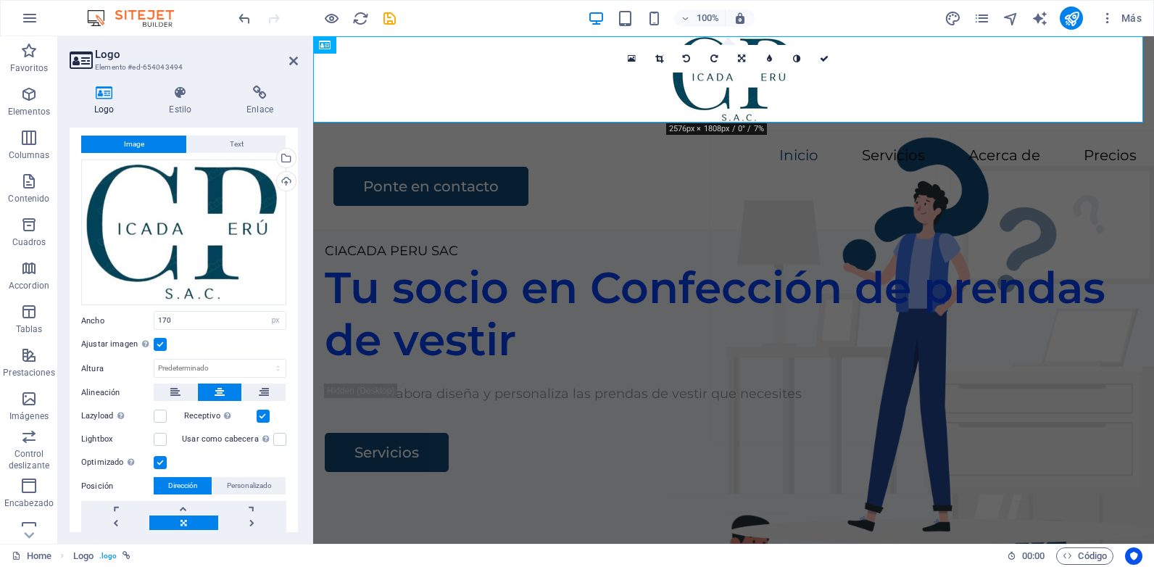
click at [163, 345] on label at bounding box center [160, 344] width 13 height 13
click at [0, 0] on input "Ajustar imagen Ajustar imagen automáticamente a un ancho y alto fijo" at bounding box center [0, 0] width 0 height 0
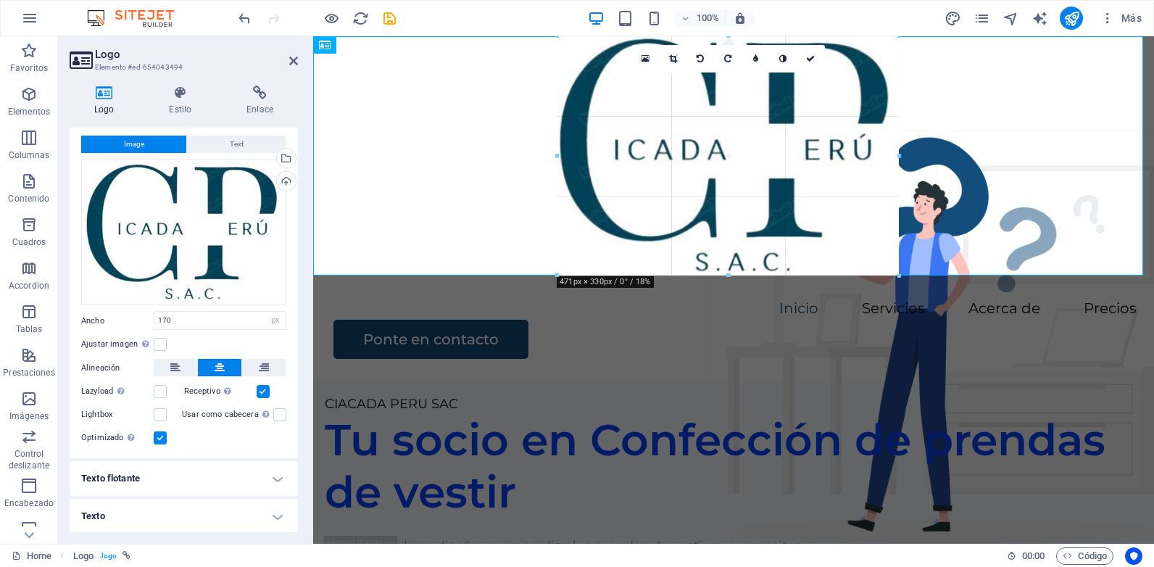
drag, startPoint x: 746, startPoint y: 123, endPoint x: 773, endPoint y: 278, distance: 157.4
type input "469"
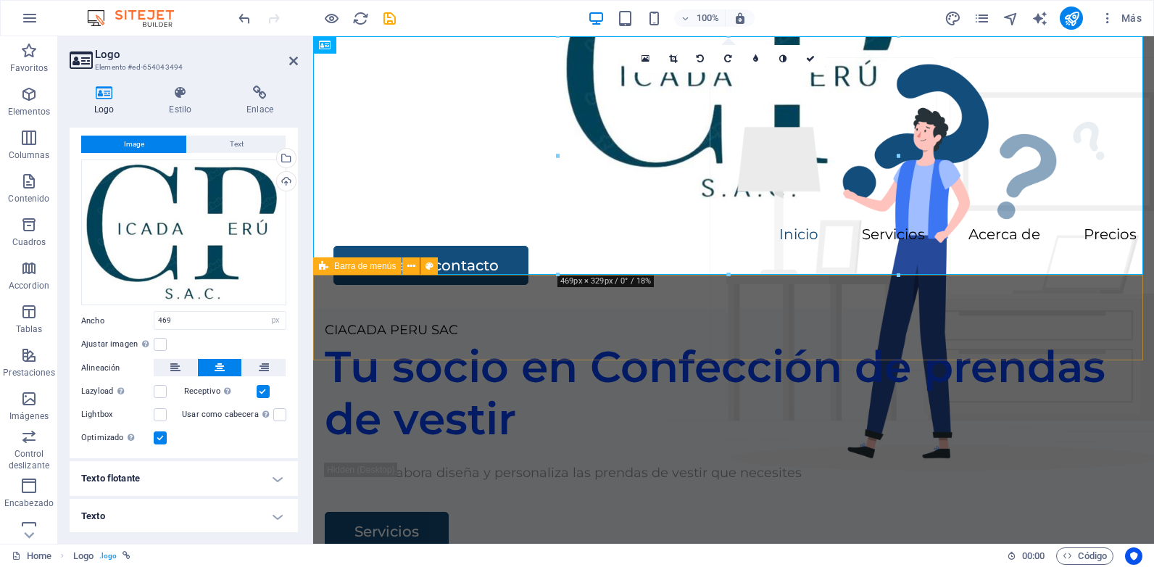
scroll to position [0, 0]
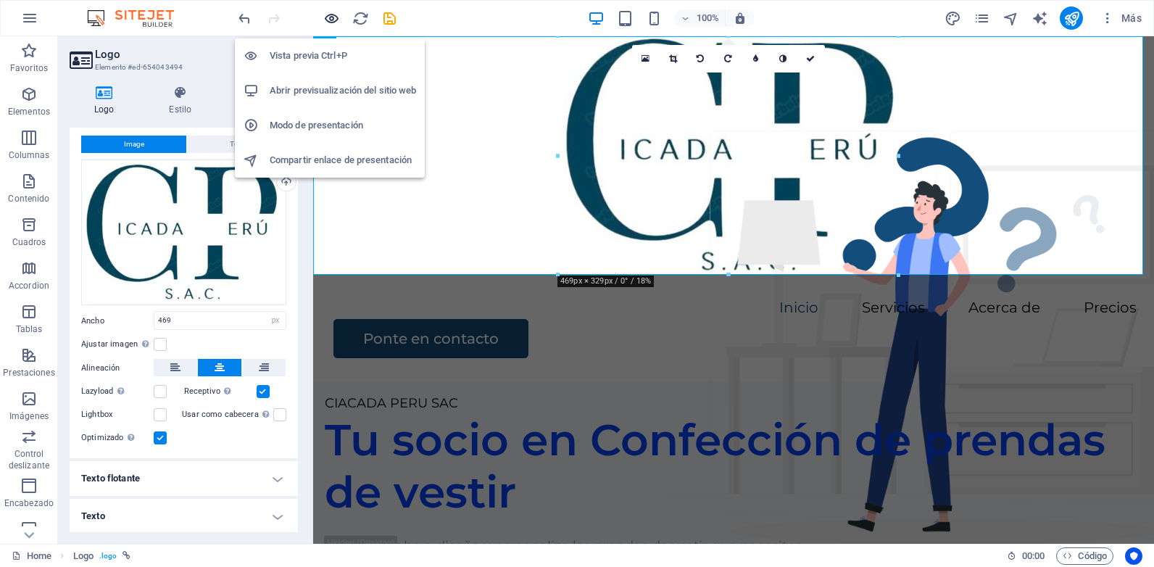
click at [333, 23] on icon "button" at bounding box center [331, 18] width 17 height 17
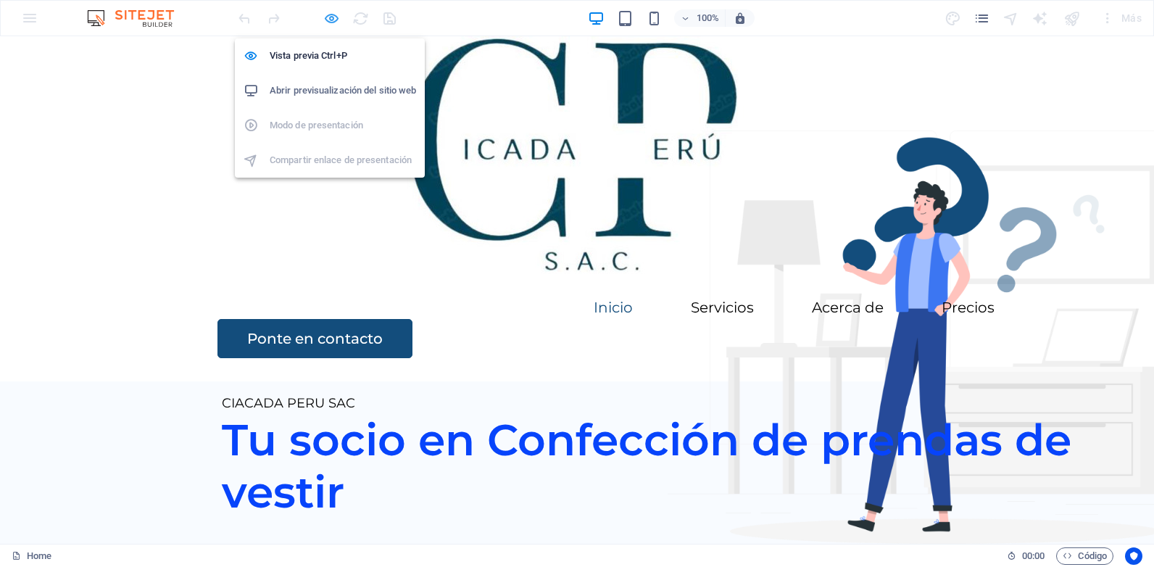
click at [328, 19] on icon "button" at bounding box center [331, 18] width 17 height 17
select select "px"
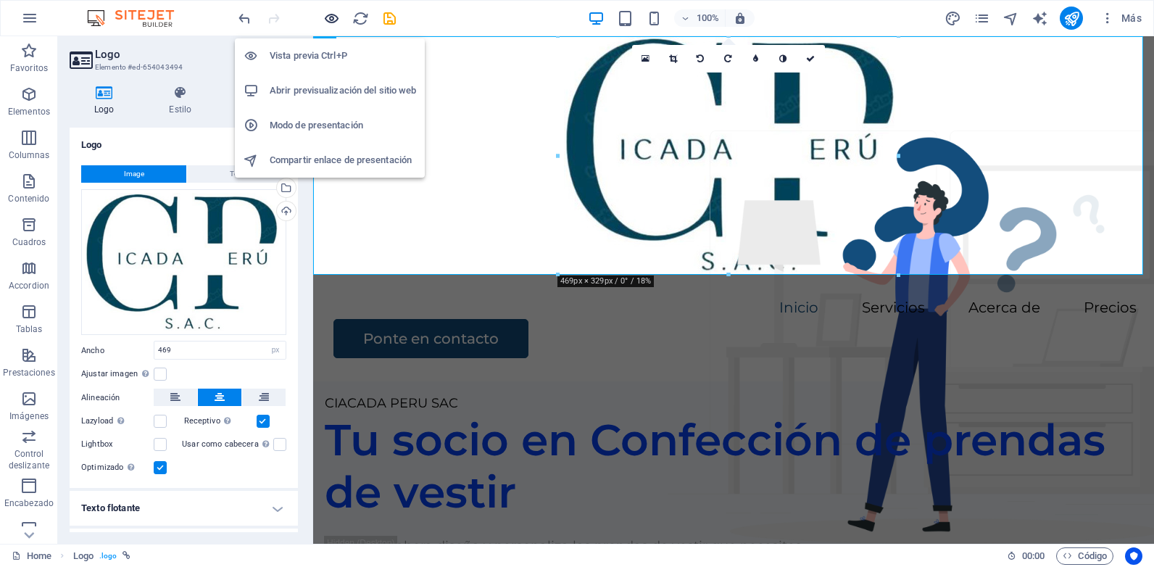
click at [328, 21] on icon "button" at bounding box center [331, 18] width 17 height 17
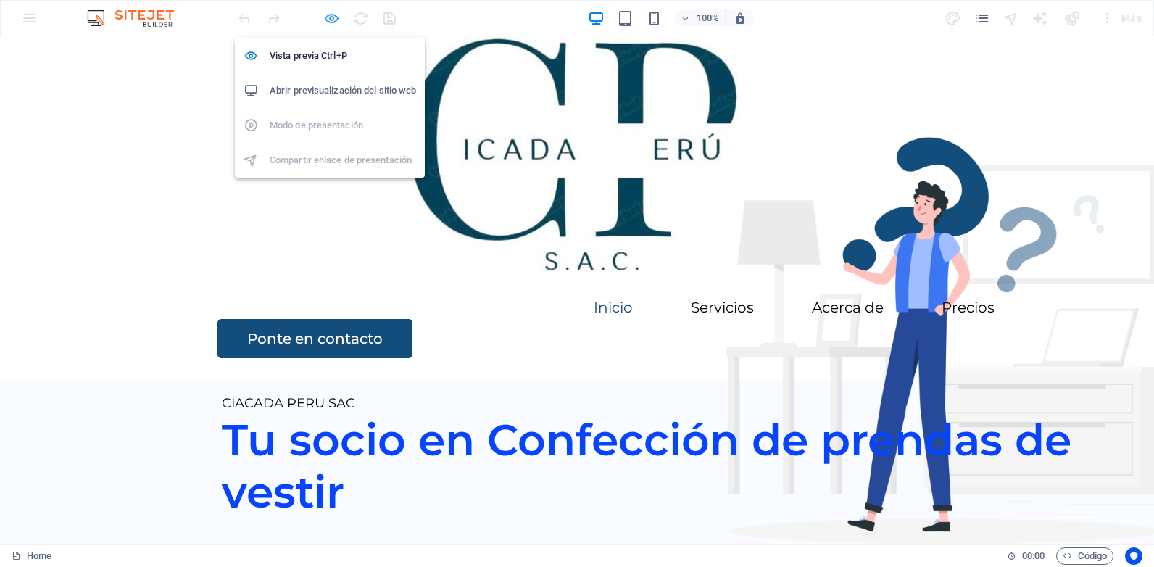
click at [327, 20] on icon "button" at bounding box center [331, 18] width 17 height 17
select select "px"
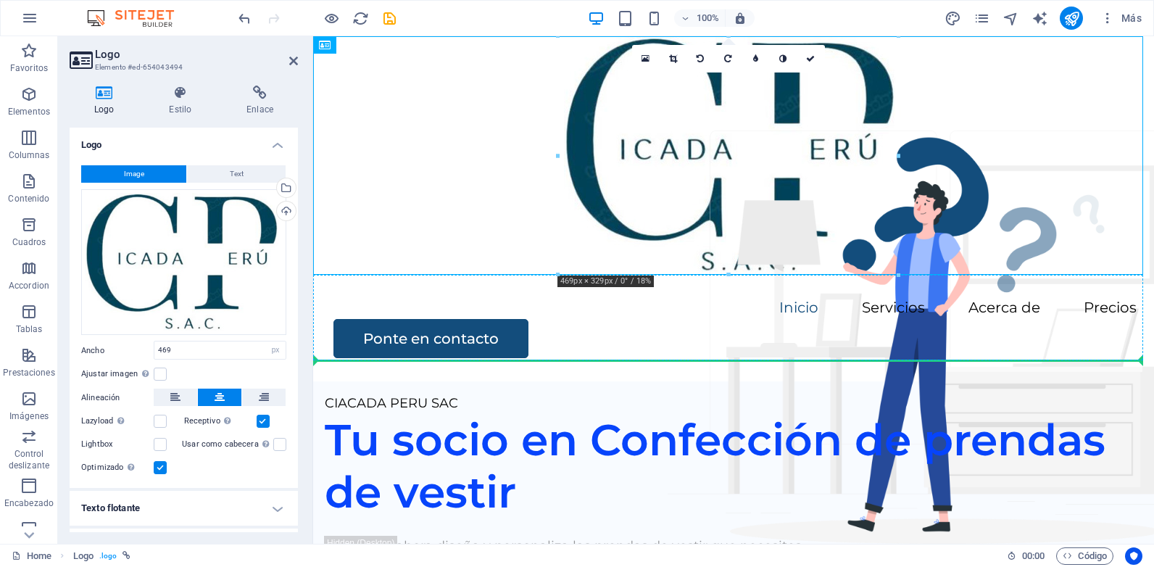
drag, startPoint x: 578, startPoint y: 159, endPoint x: 430, endPoint y: 323, distance: 221.7
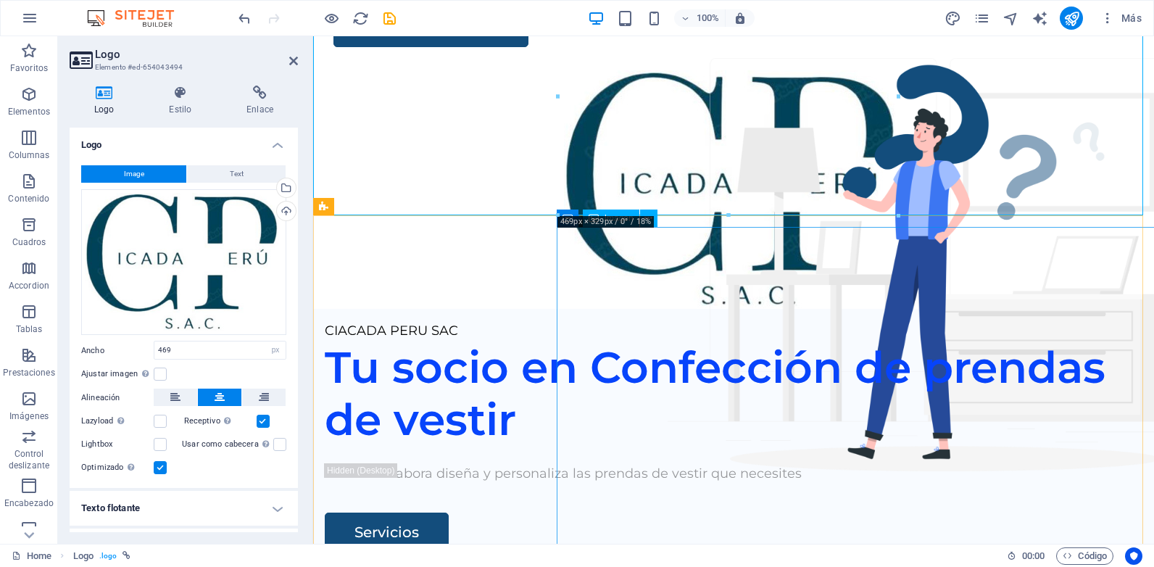
scroll to position [145, 0]
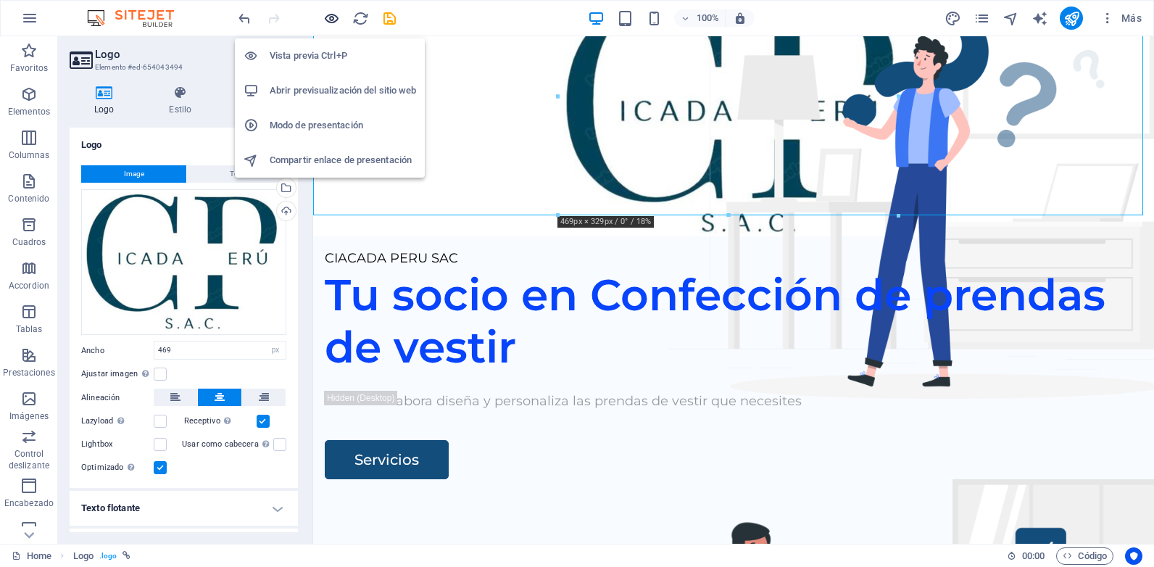
click at [328, 22] on icon "button" at bounding box center [331, 18] width 17 height 17
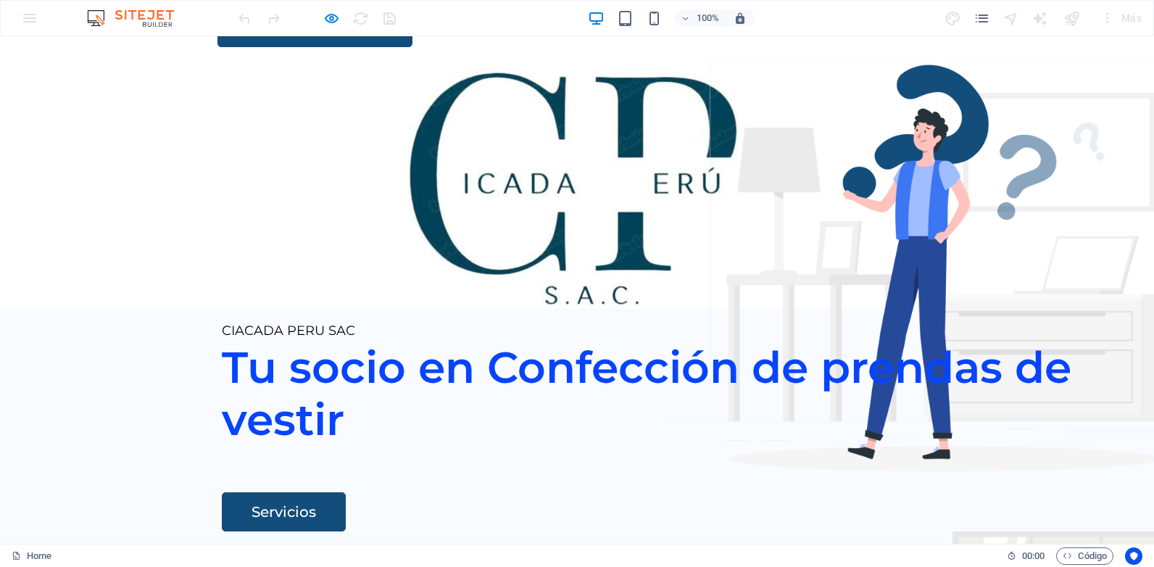
scroll to position [0, 0]
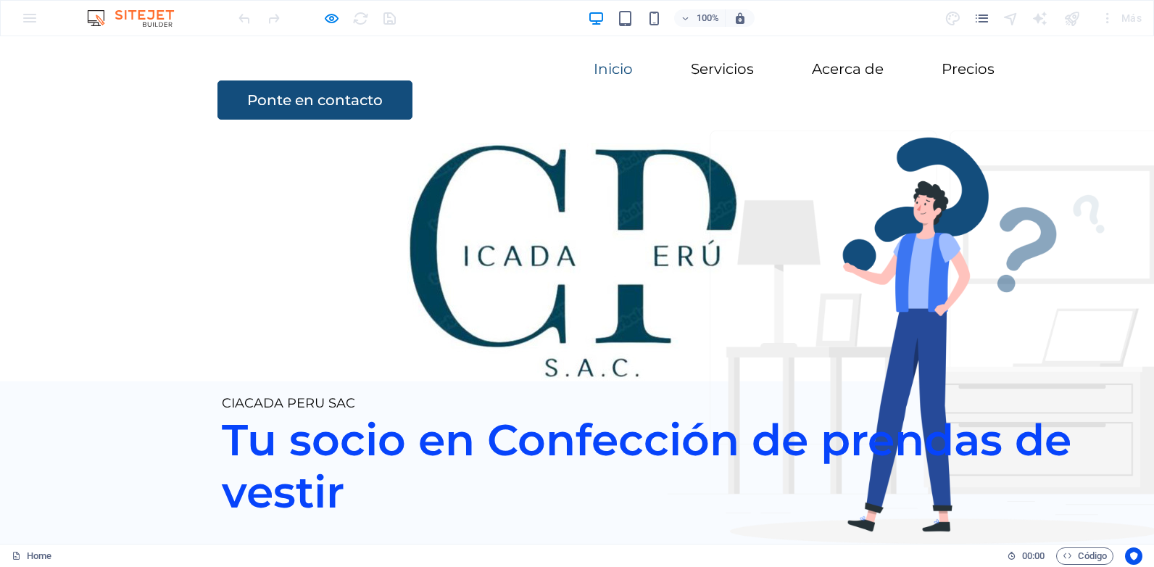
click at [620, 248] on img at bounding box center [577, 262] width 340 height 238
click at [543, 151] on img at bounding box center [577, 262] width 340 height 238
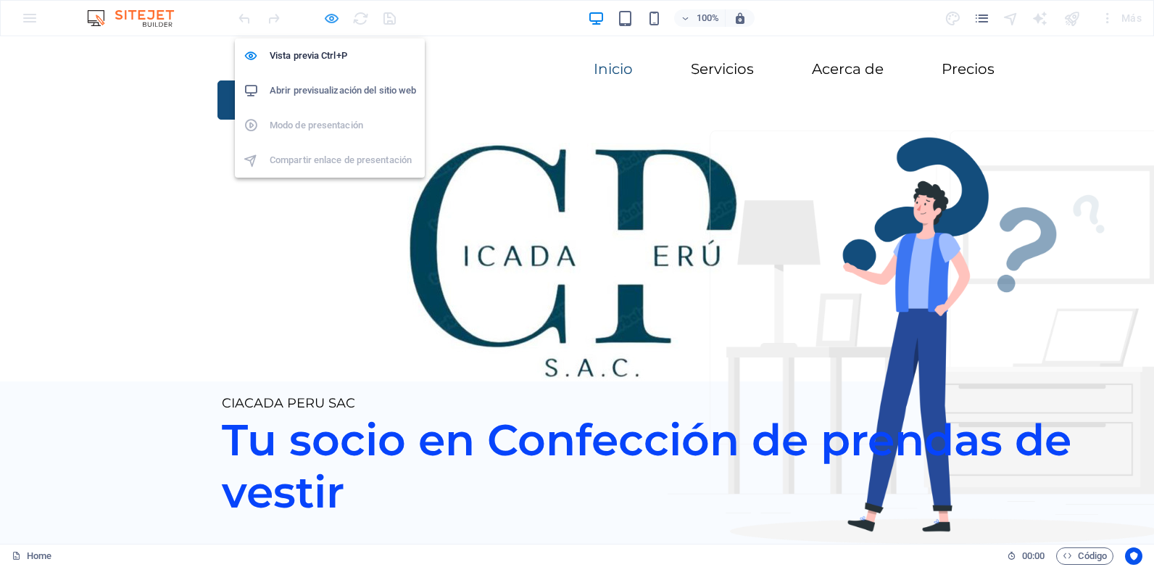
click at [328, 20] on icon "button" at bounding box center [331, 18] width 17 height 17
select select "px"
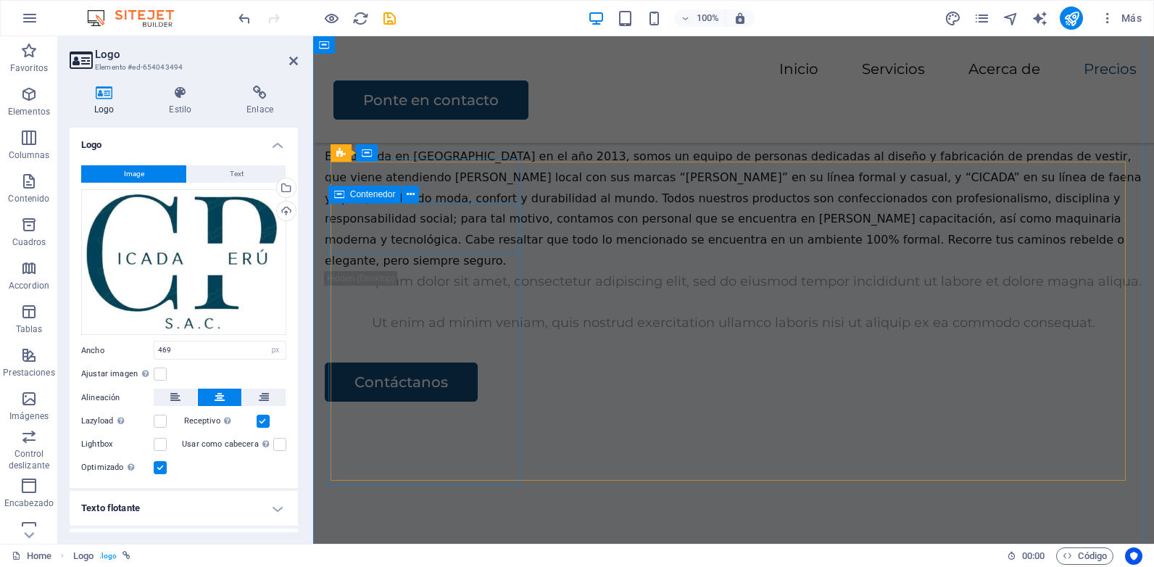
scroll to position [2247, 0]
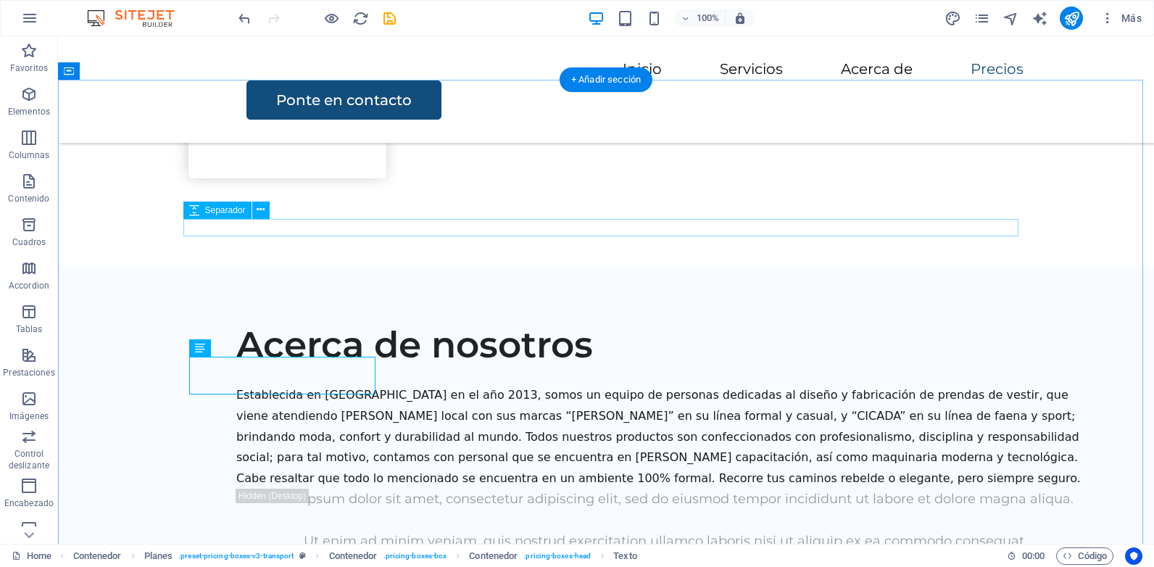
scroll to position [2008, 0]
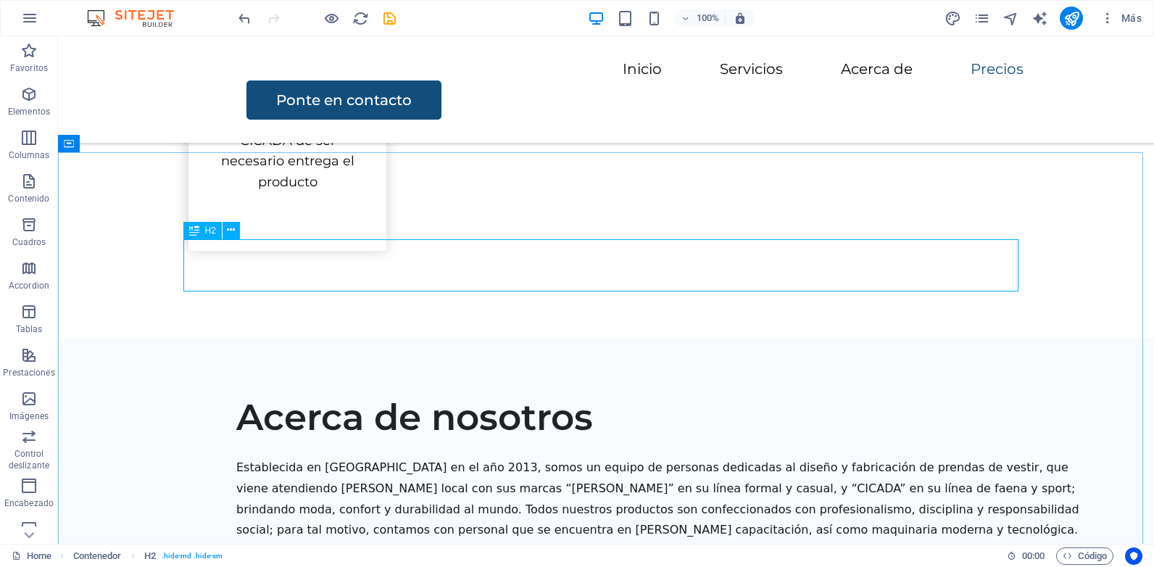
click at [212, 232] on span "H2" at bounding box center [210, 230] width 11 height 9
click at [236, 230] on button at bounding box center [230, 230] width 17 height 17
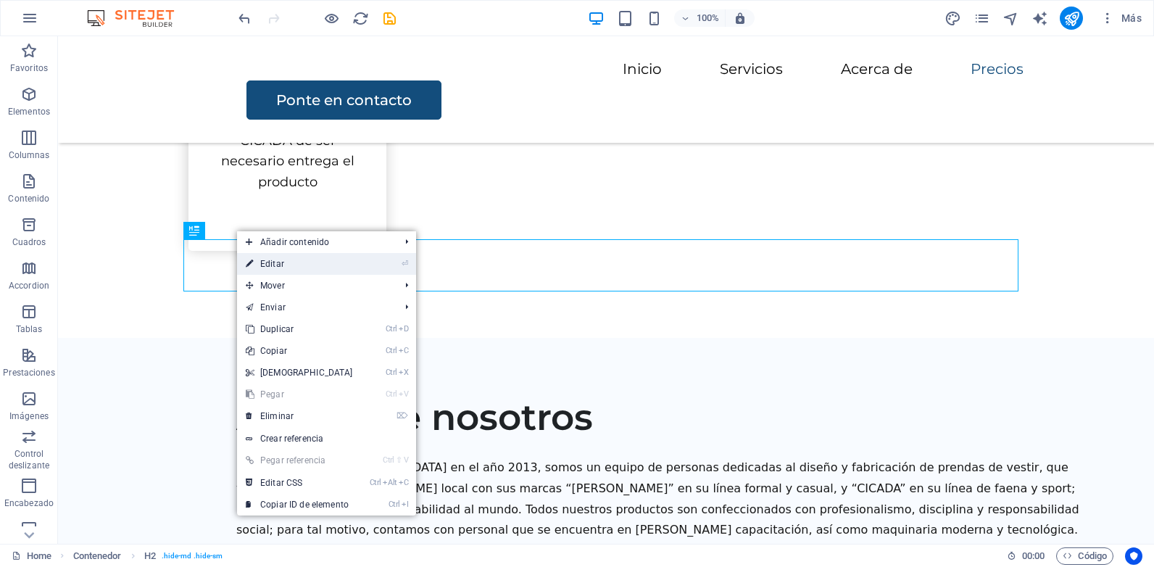
click at [311, 264] on link "⏎ Editar" at bounding box center [299, 264] width 125 height 22
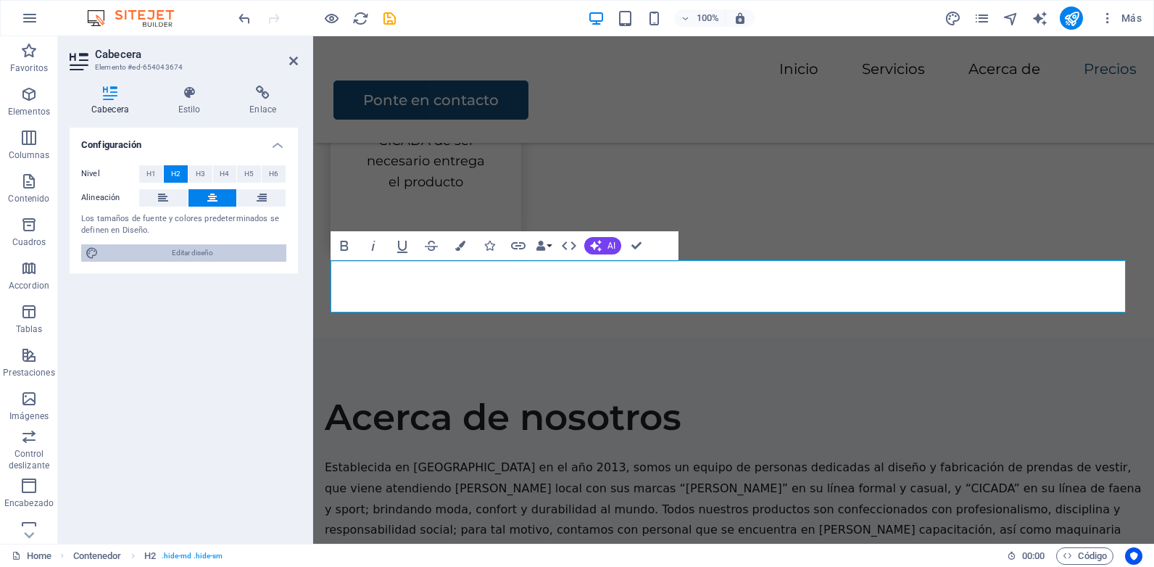
click at [100, 252] on button "Editar diseño" at bounding box center [183, 252] width 205 height 17
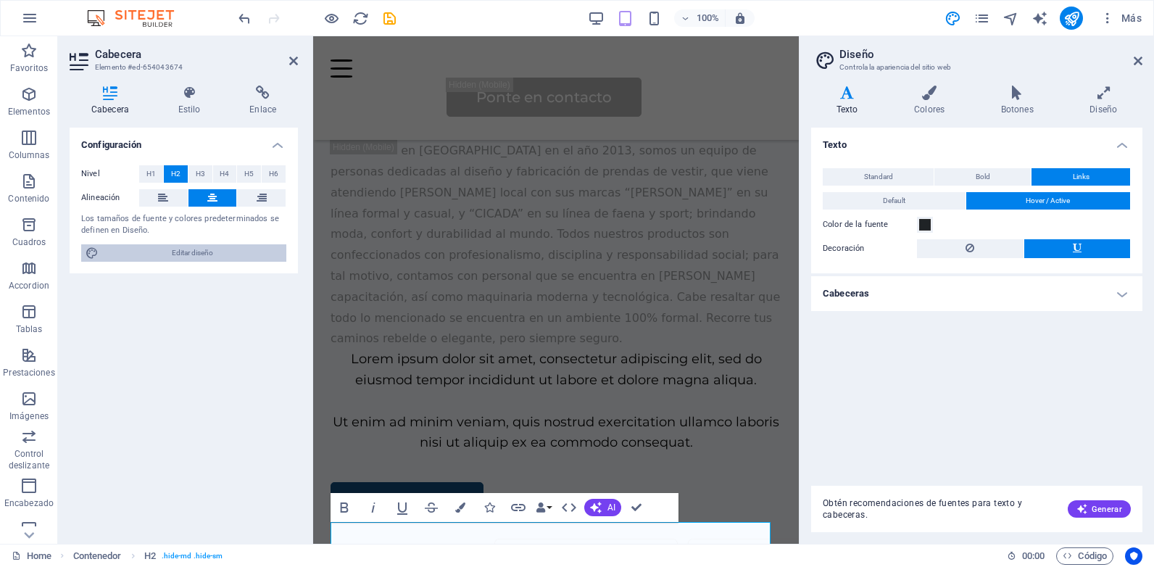
click at [104, 250] on span "Editar diseño" at bounding box center [192, 252] width 179 height 17
click at [291, 64] on icon at bounding box center [293, 61] width 9 height 12
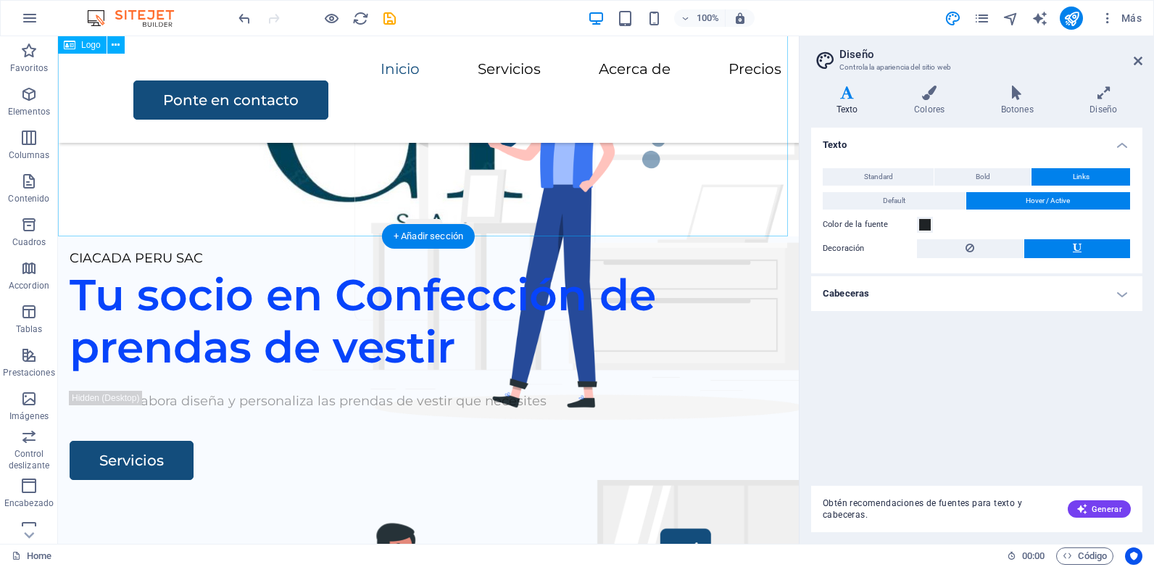
scroll to position [0, 0]
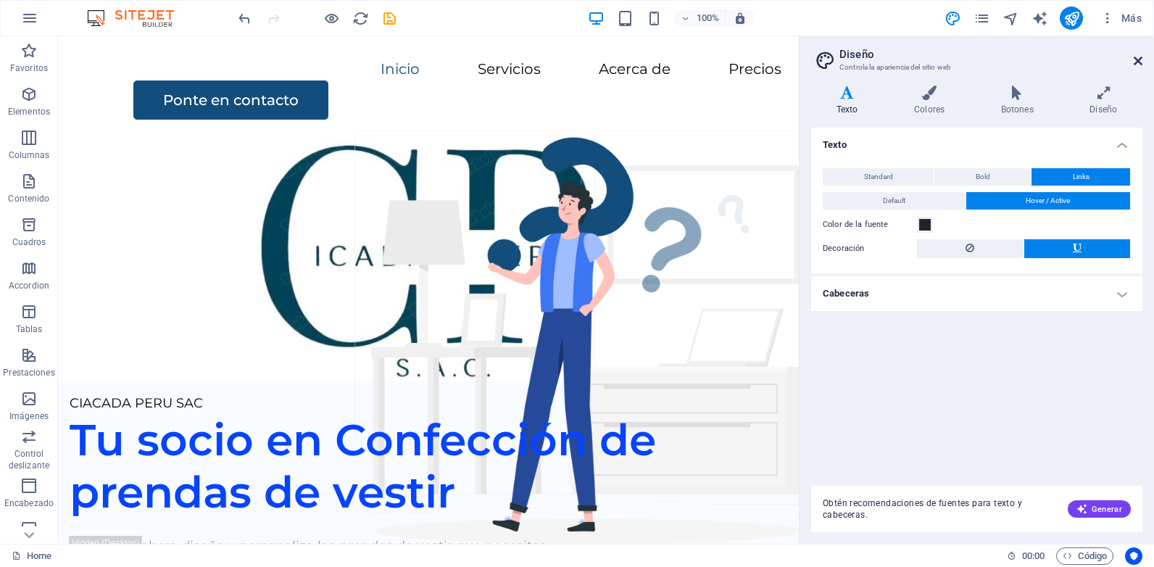
click at [1139, 60] on icon at bounding box center [1137, 61] width 9 height 12
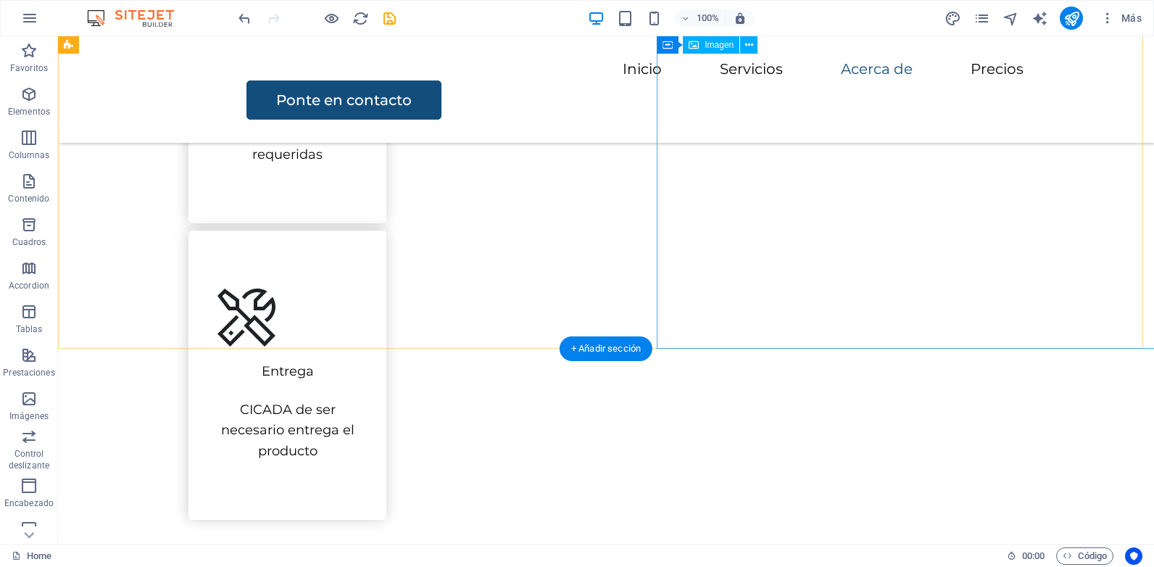
scroll to position [1884, 0]
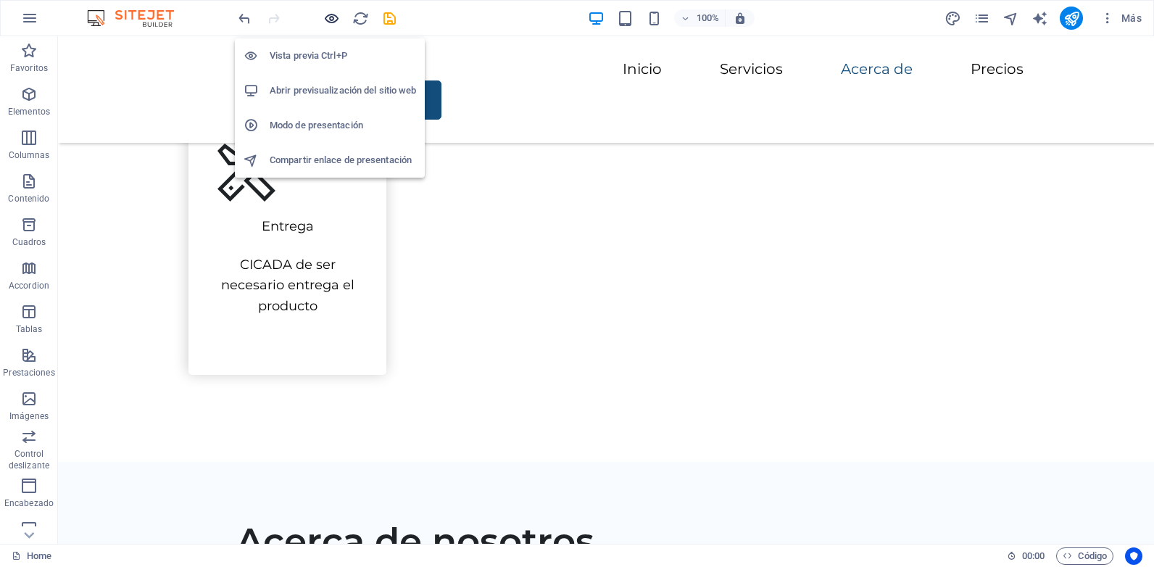
click at [325, 17] on icon "button" at bounding box center [331, 18] width 17 height 17
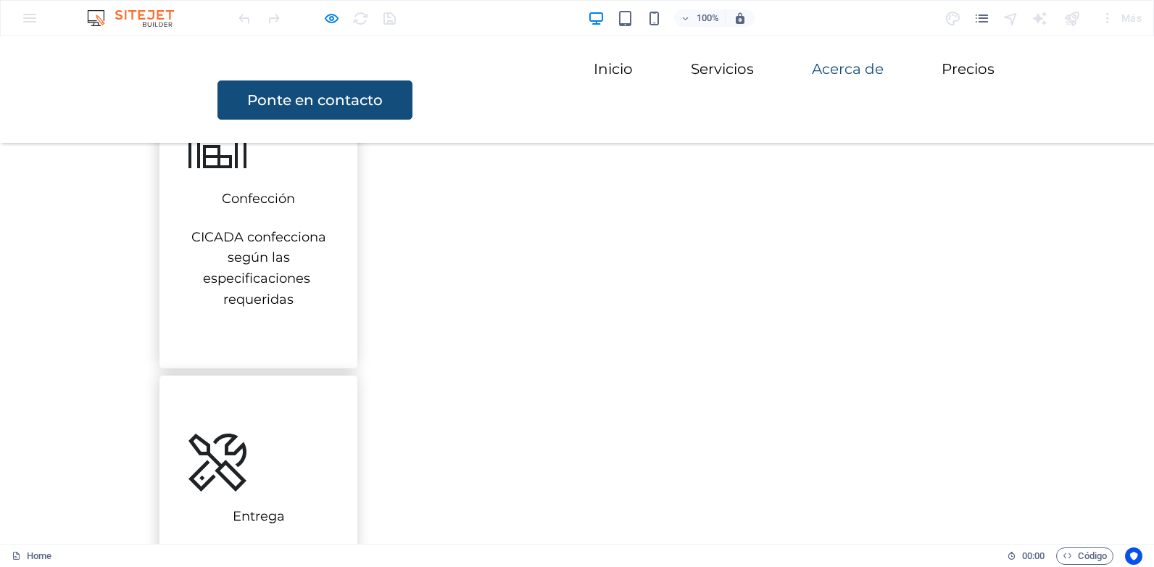
scroll to position [1522, 0]
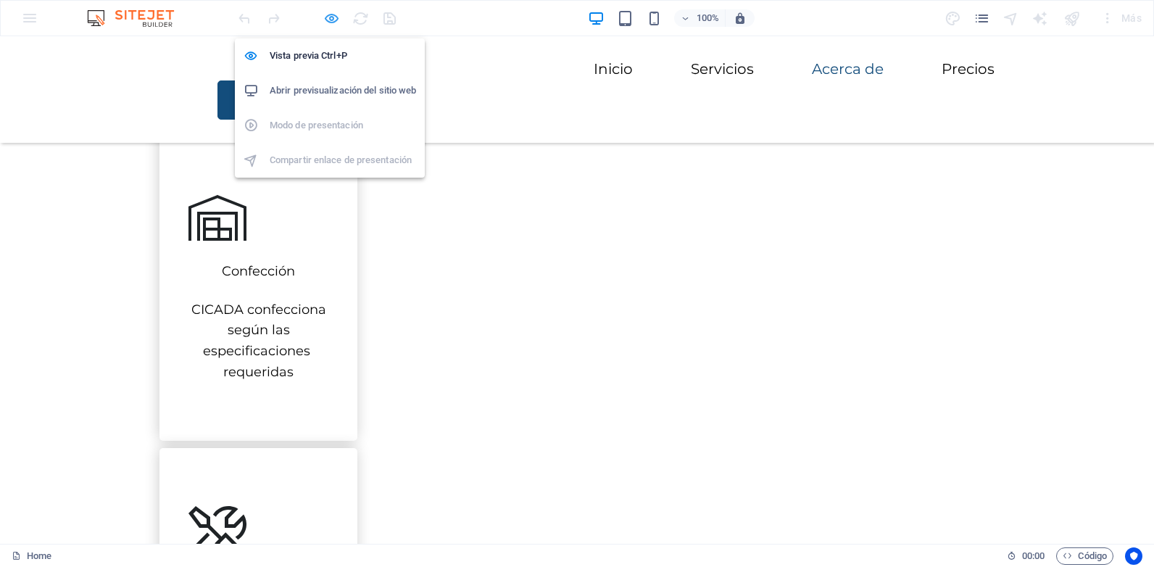
click at [335, 19] on icon "button" at bounding box center [331, 18] width 17 height 17
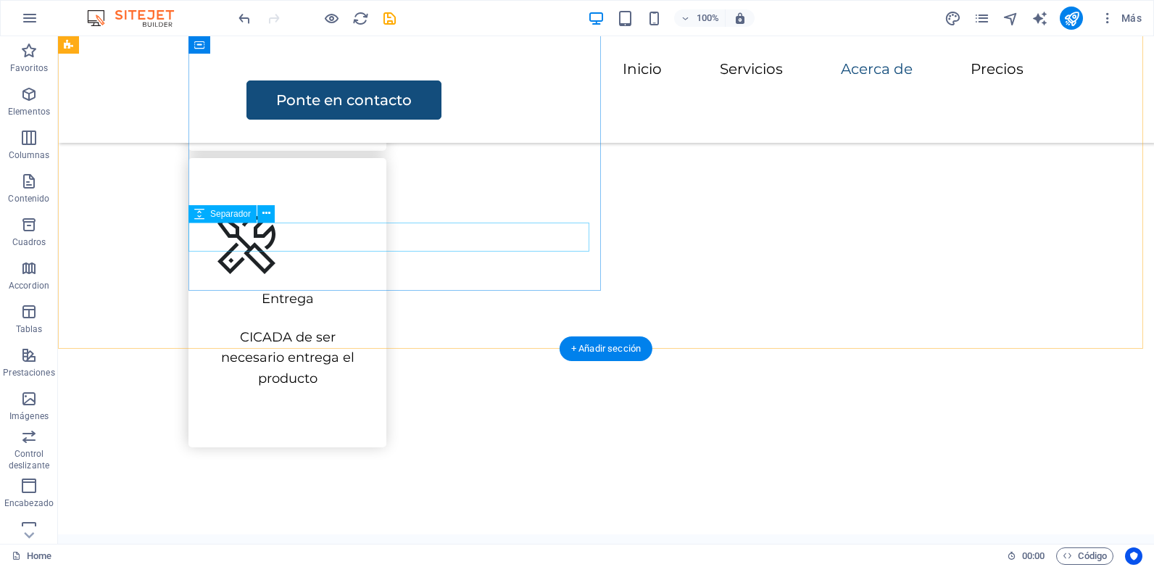
scroll to position [1884, 0]
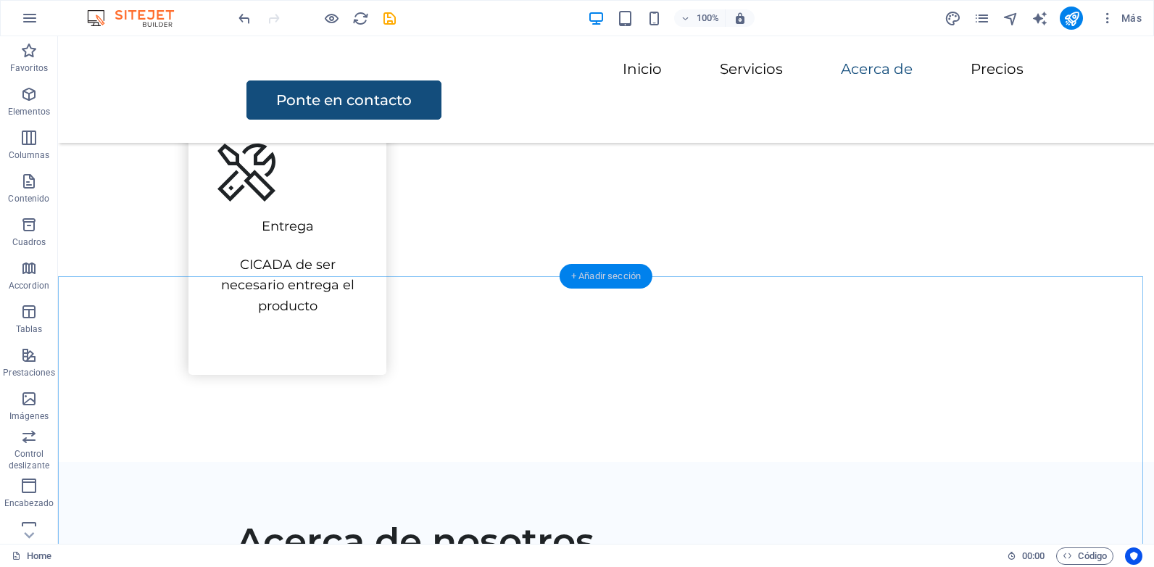
click at [596, 279] on div "+ Añadir sección" at bounding box center [605, 276] width 93 height 25
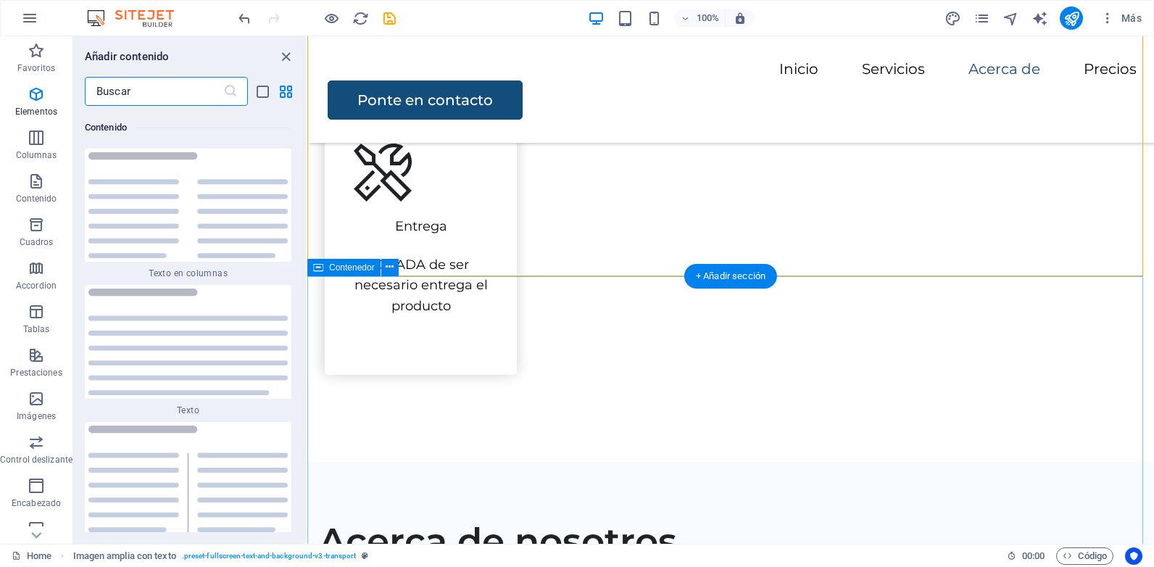
scroll to position [4916, 0]
click at [737, 274] on div "+ Añadir sección" at bounding box center [730, 276] width 93 height 25
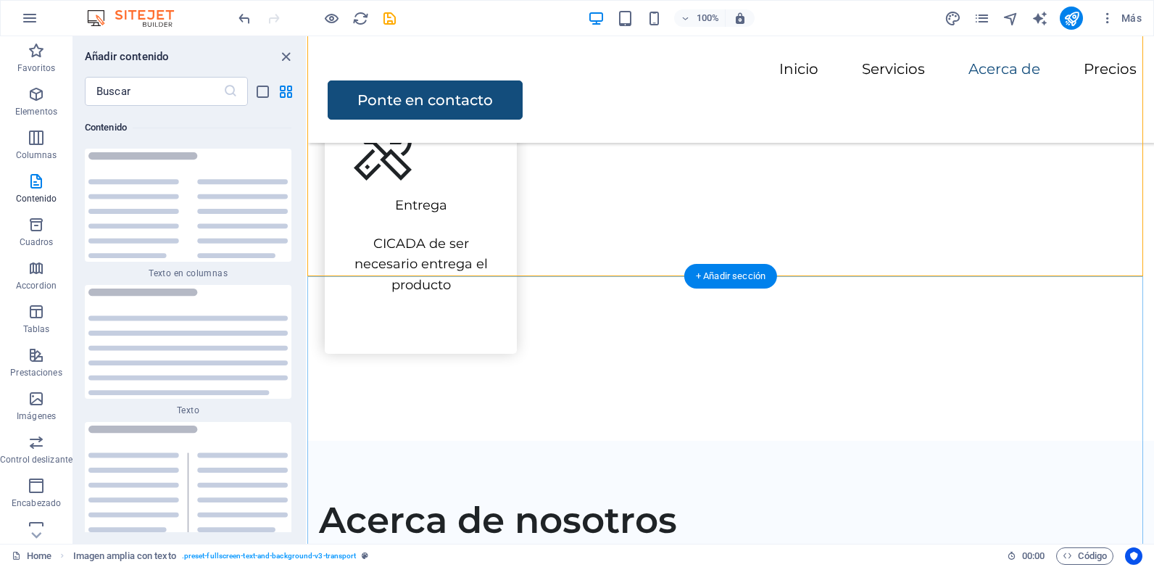
scroll to position [1884, 0]
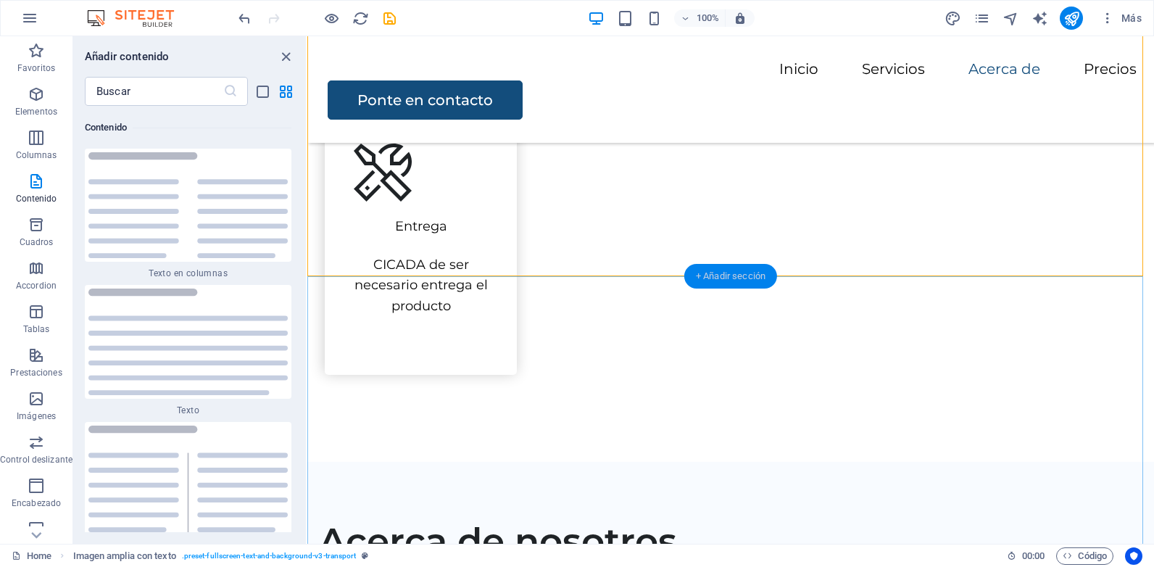
drag, startPoint x: 738, startPoint y: 279, endPoint x: 725, endPoint y: 280, distance: 13.1
click at [725, 280] on div "+ Añadir sección" at bounding box center [730, 276] width 93 height 25
click at [289, 54] on icon "close panel" at bounding box center [286, 57] width 17 height 17
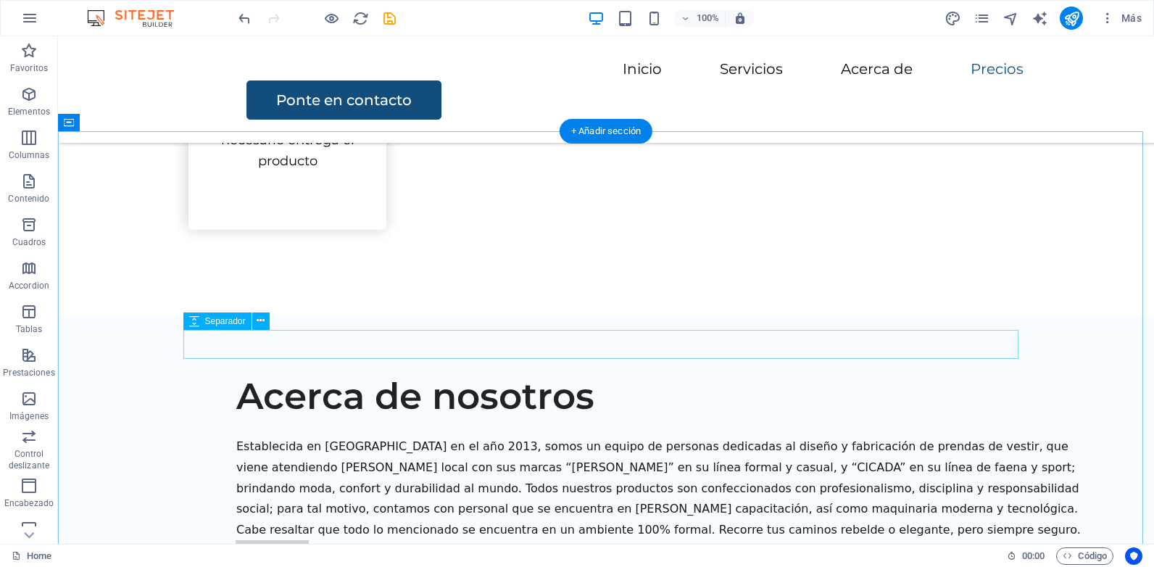
scroll to position [1957, 0]
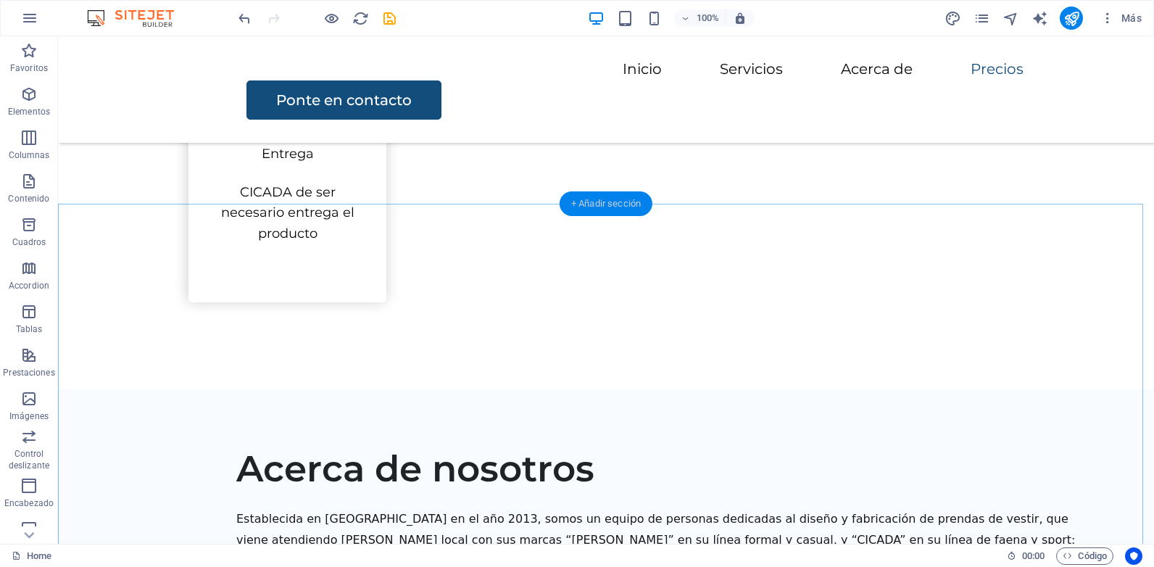
click at [581, 205] on div "+ Añadir sección" at bounding box center [605, 203] width 93 height 25
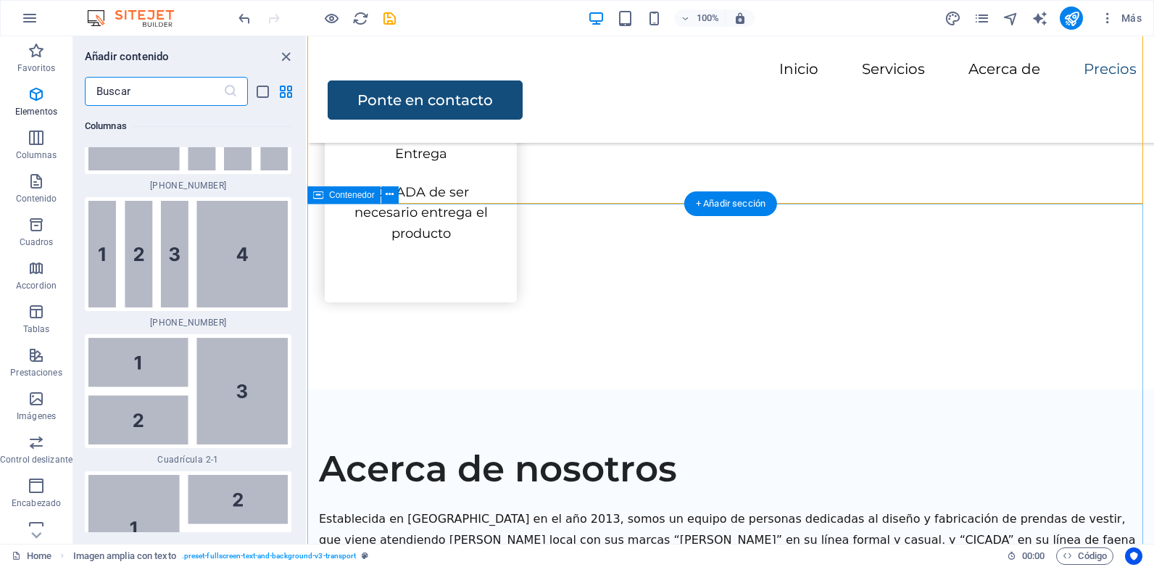
scroll to position [4916, 0]
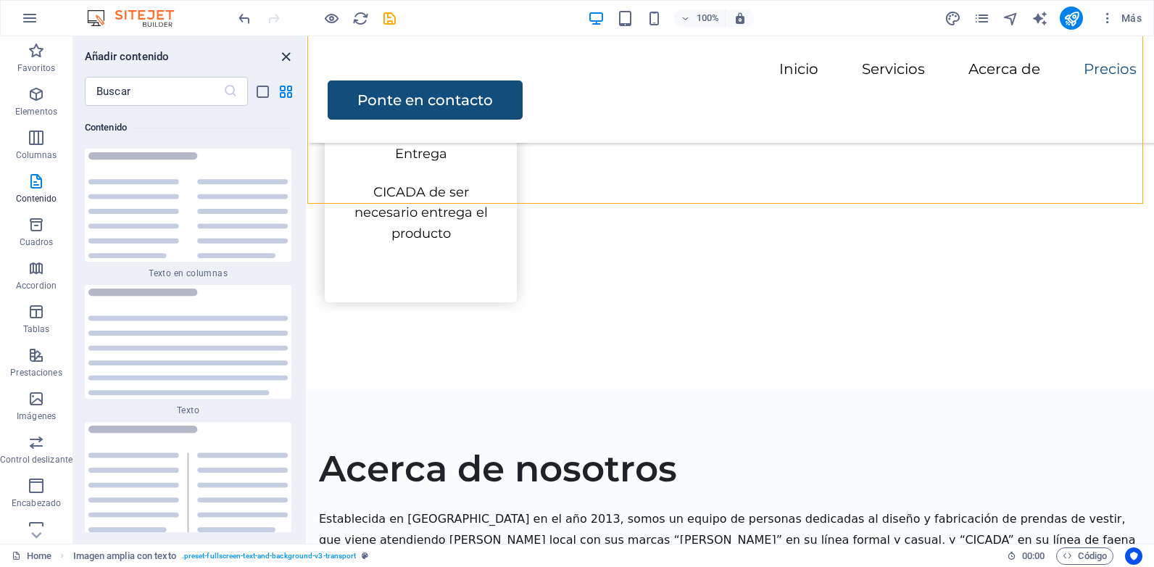
click at [288, 56] on icon "close panel" at bounding box center [286, 57] width 17 height 17
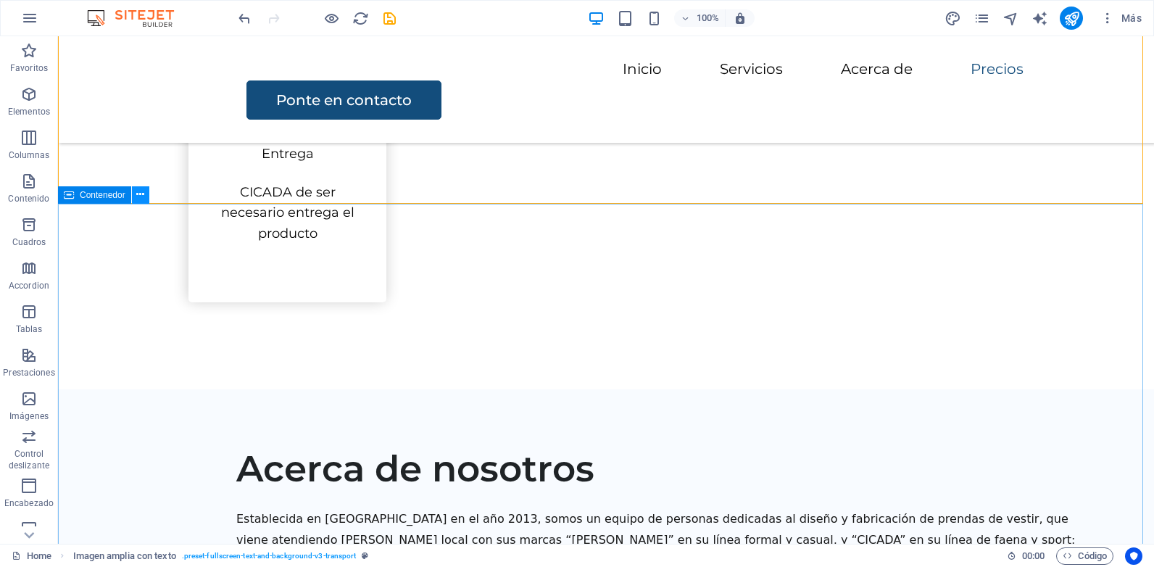
click at [143, 193] on icon at bounding box center [140, 194] width 8 height 15
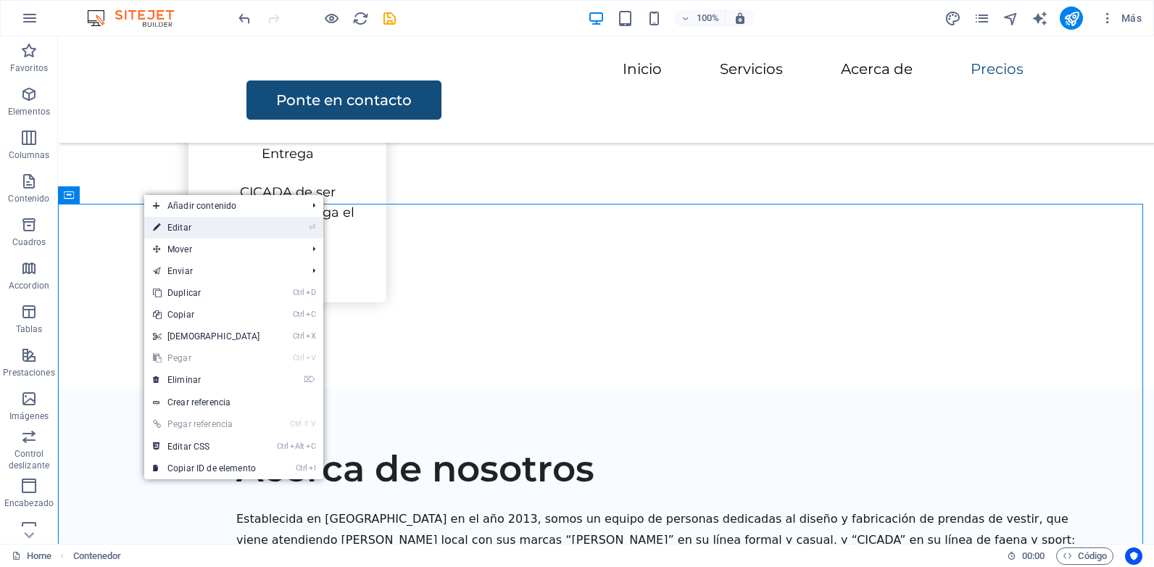
click at [189, 233] on link "⏎ Editar" at bounding box center [206, 228] width 125 height 22
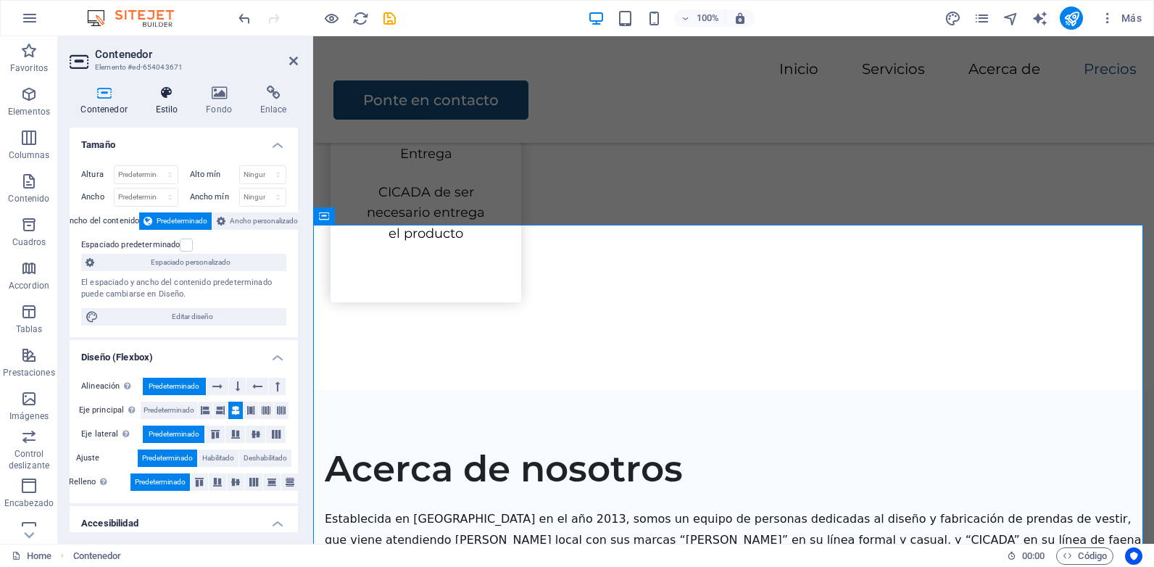
click at [167, 97] on icon at bounding box center [166, 93] width 45 height 14
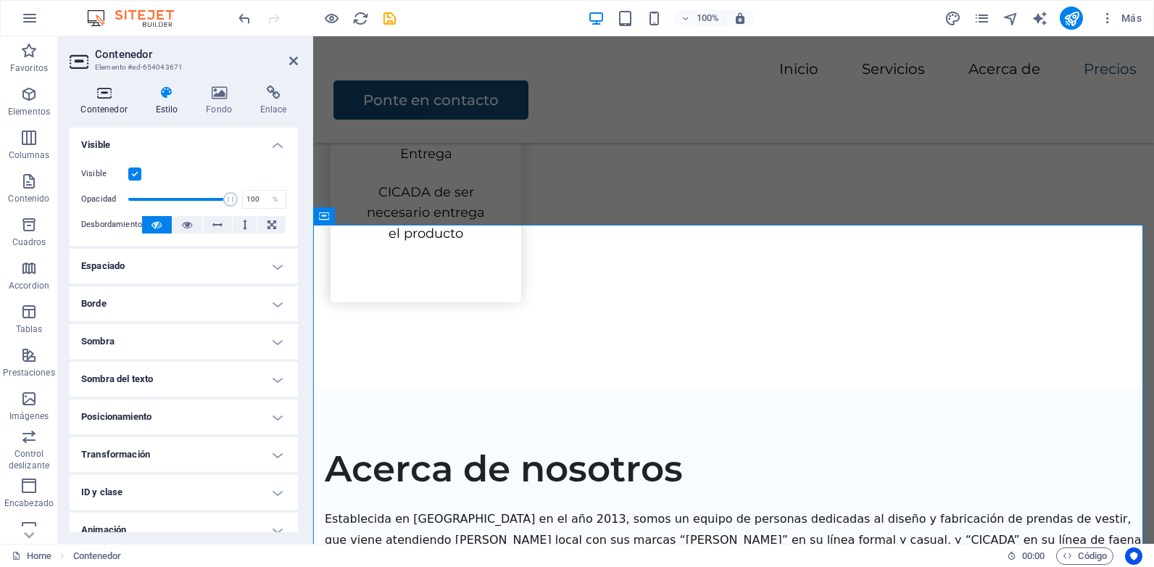
click at [93, 93] on icon at bounding box center [104, 93] width 69 height 14
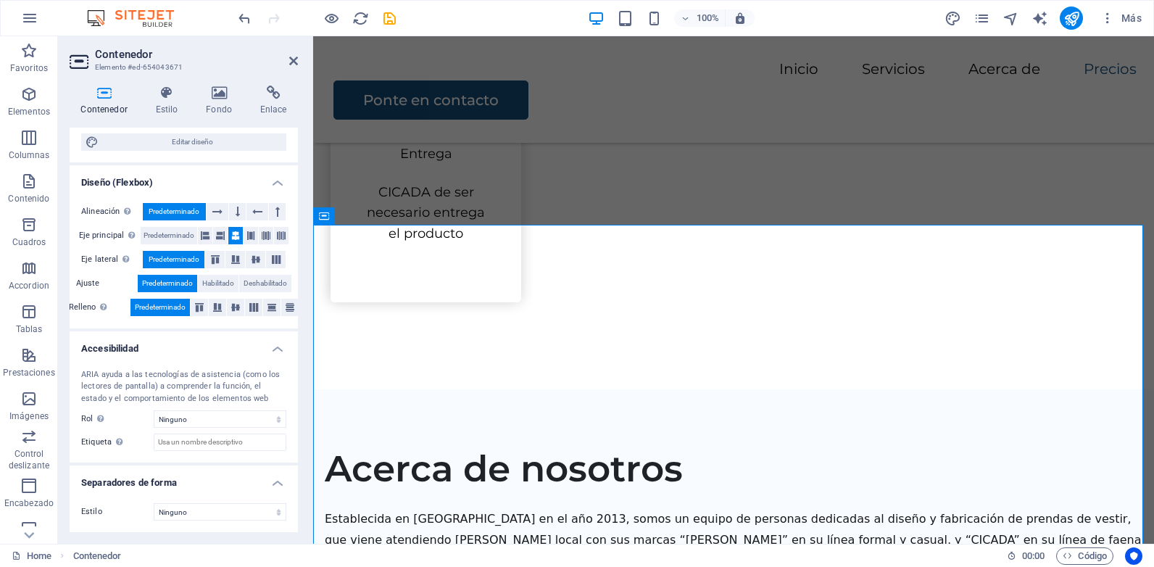
scroll to position [0, 0]
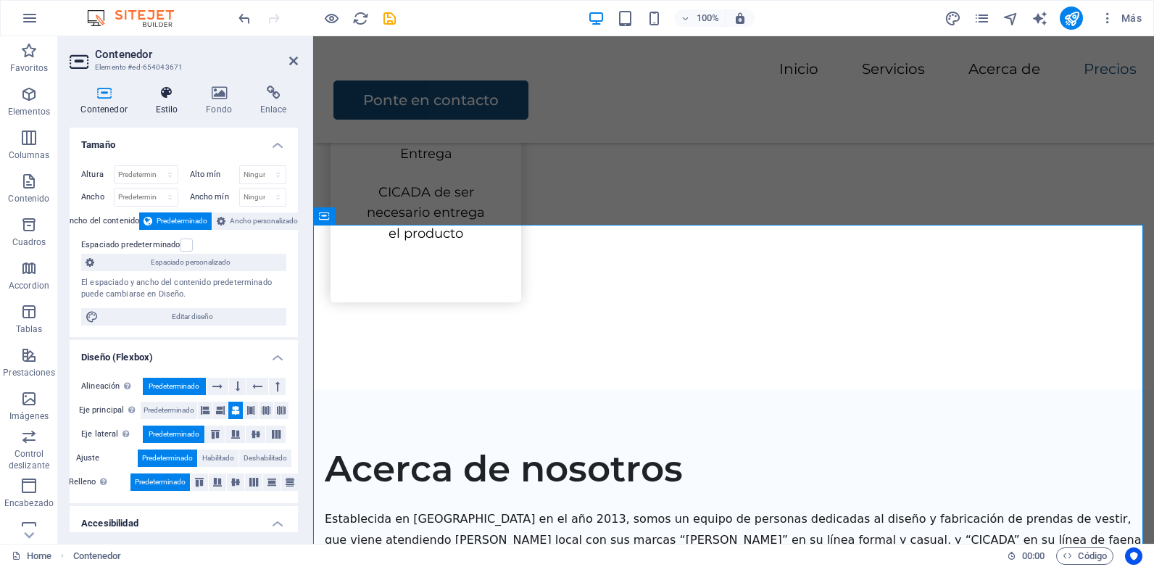
click at [162, 94] on icon at bounding box center [166, 93] width 45 height 14
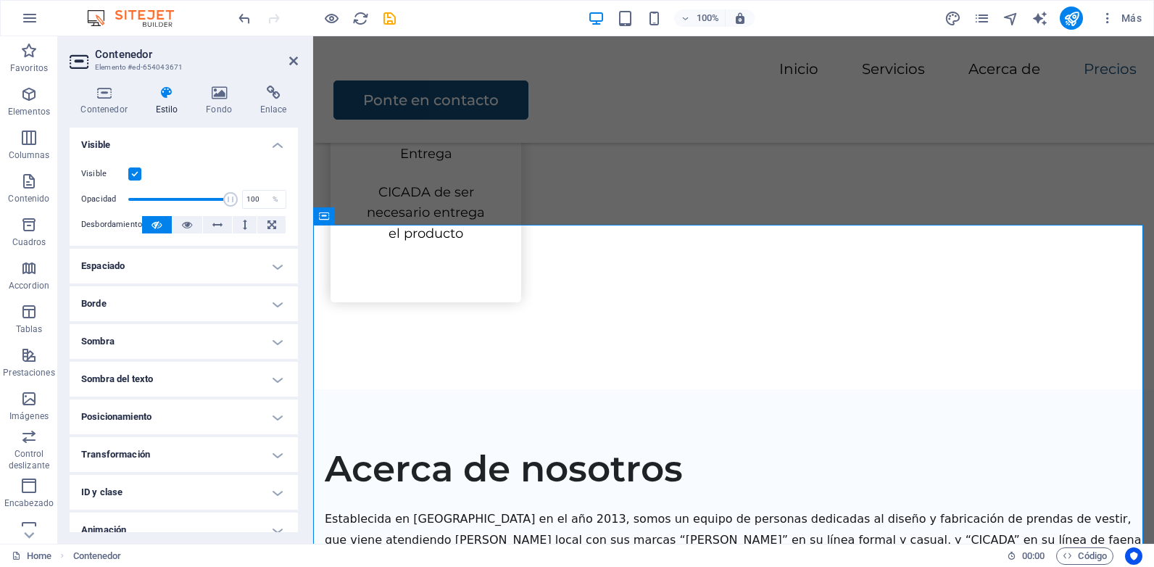
click at [138, 172] on label at bounding box center [134, 173] width 13 height 13
click at [0, 0] on input "Visible" at bounding box center [0, 0] width 0 height 0
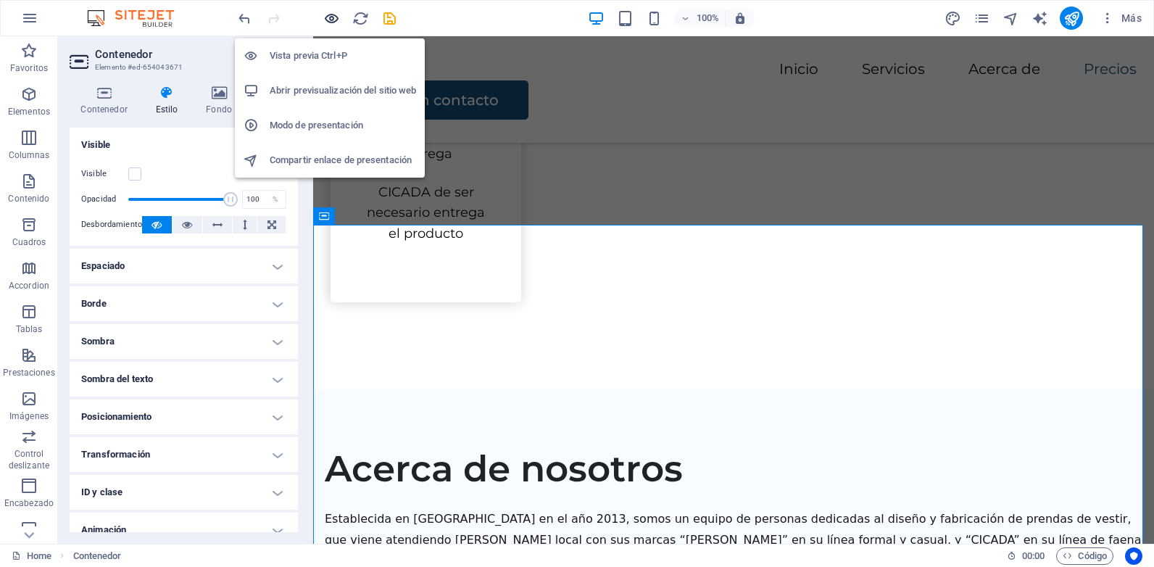
click at [325, 17] on icon "button" at bounding box center [331, 18] width 17 height 17
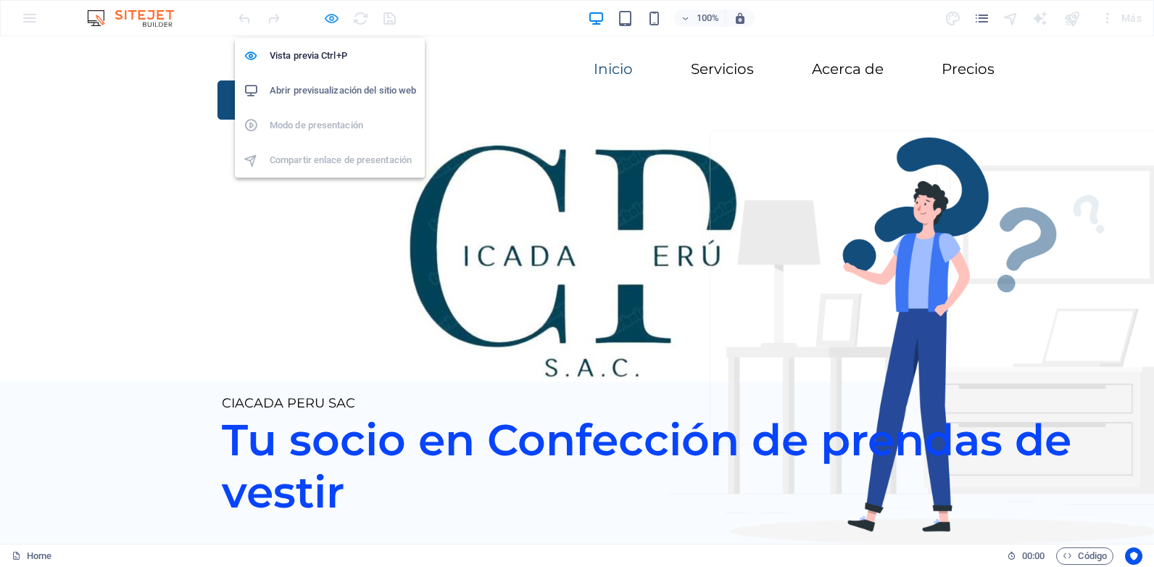
click at [335, 19] on icon "button" at bounding box center [331, 18] width 17 height 17
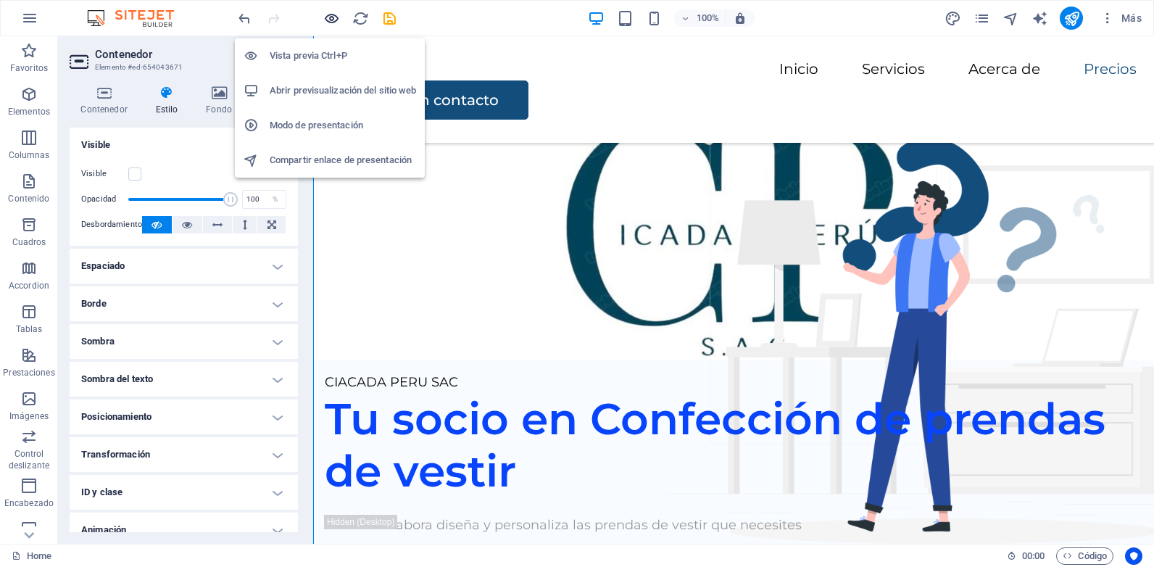
scroll to position [2208, 0]
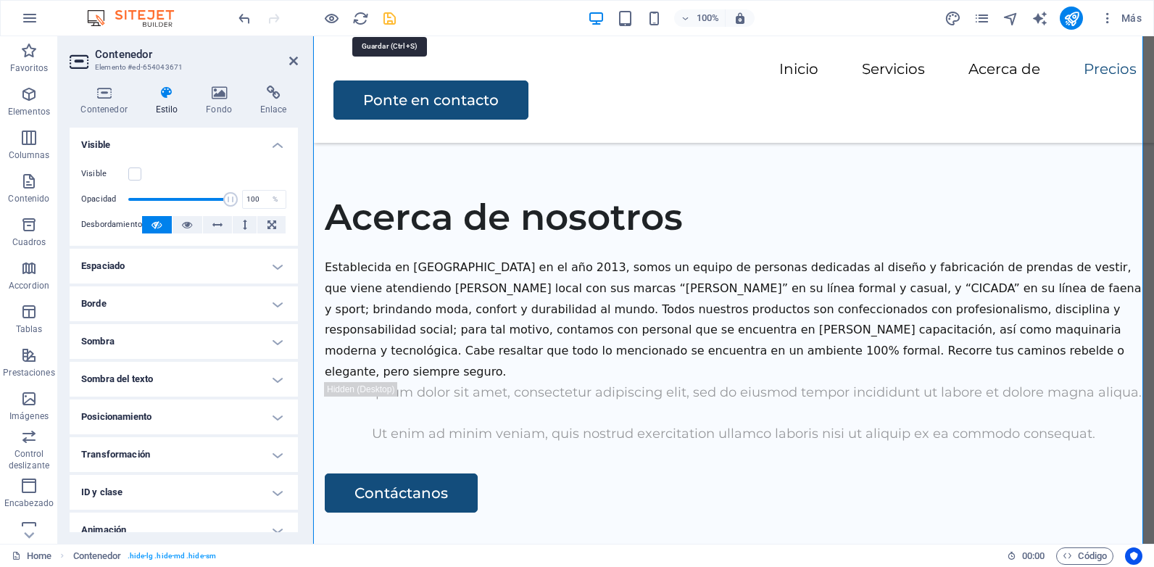
click at [388, 22] on icon "save" at bounding box center [389, 18] width 17 height 17
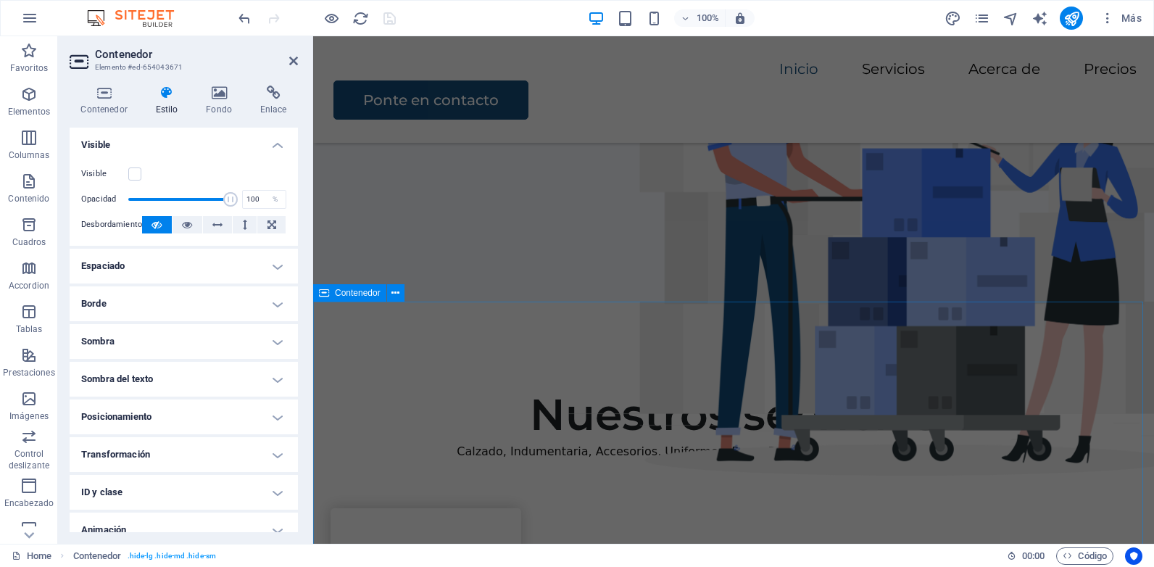
scroll to position [251, 0]
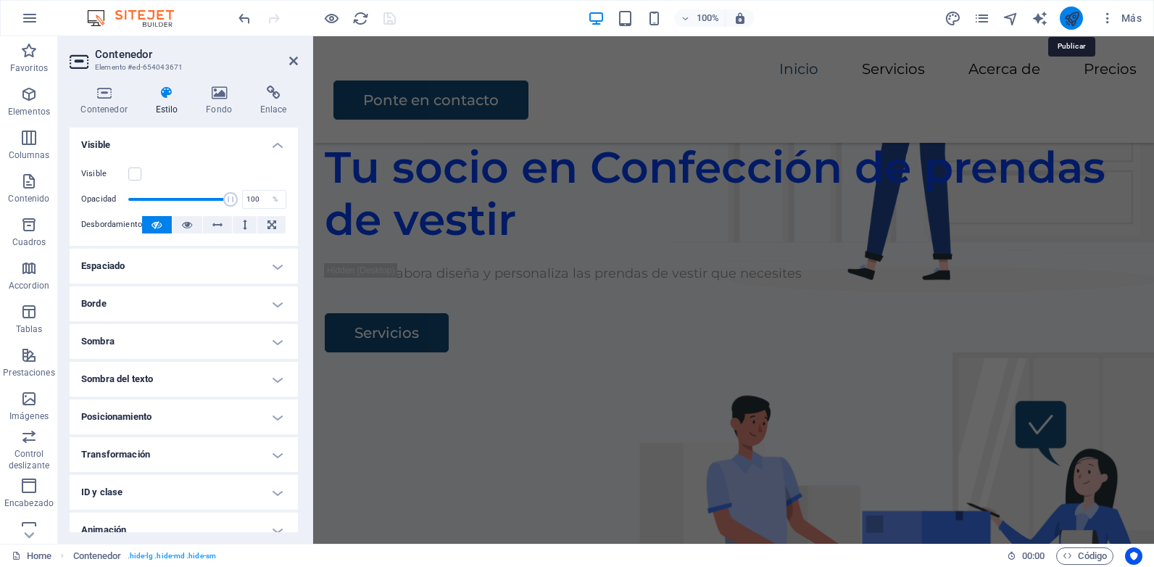
click at [1067, 20] on icon "publish" at bounding box center [1071, 18] width 17 height 17
